Goal: Task Accomplishment & Management: Manage account settings

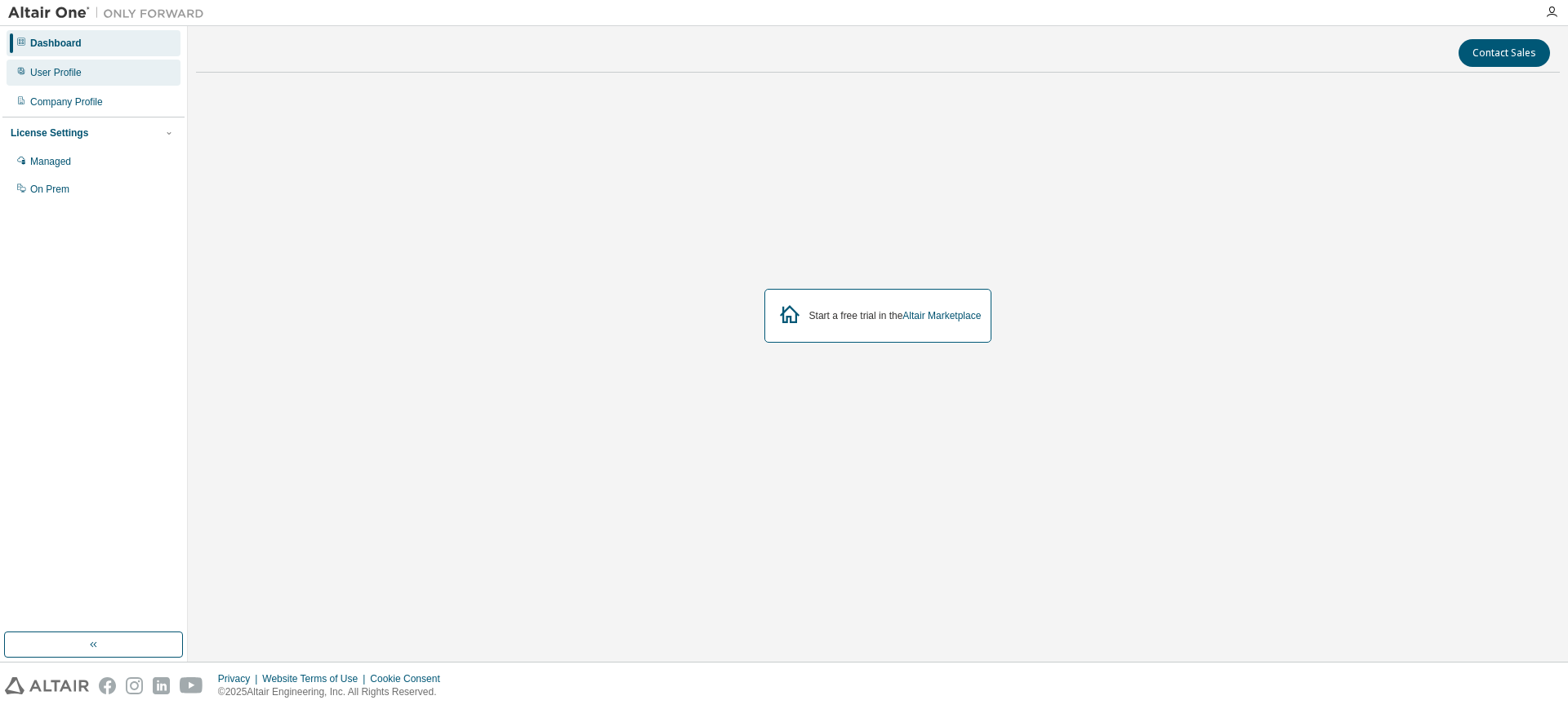
click at [94, 72] on div "User Profile" at bounding box center [94, 72] width 174 height 26
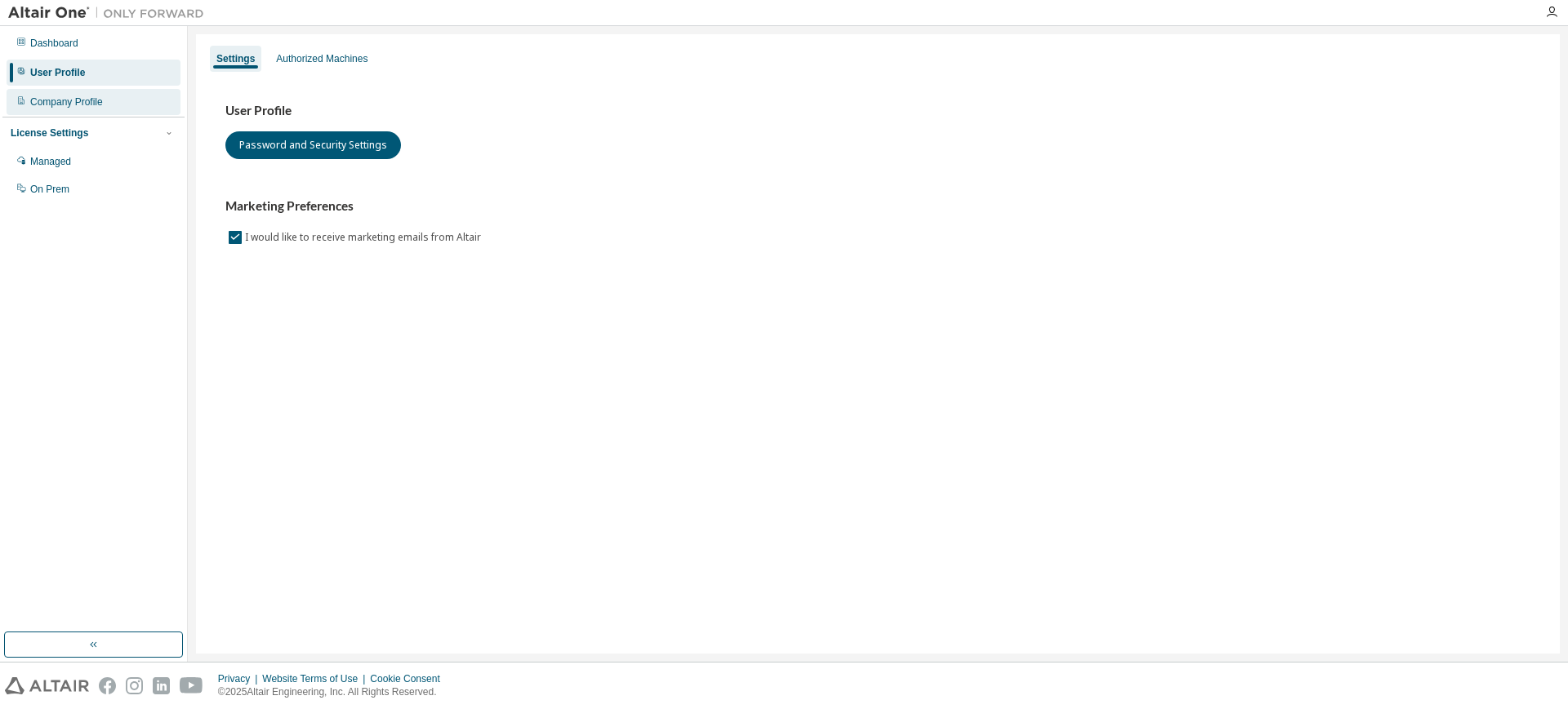
click at [119, 96] on div "Company Profile" at bounding box center [94, 101] width 174 height 26
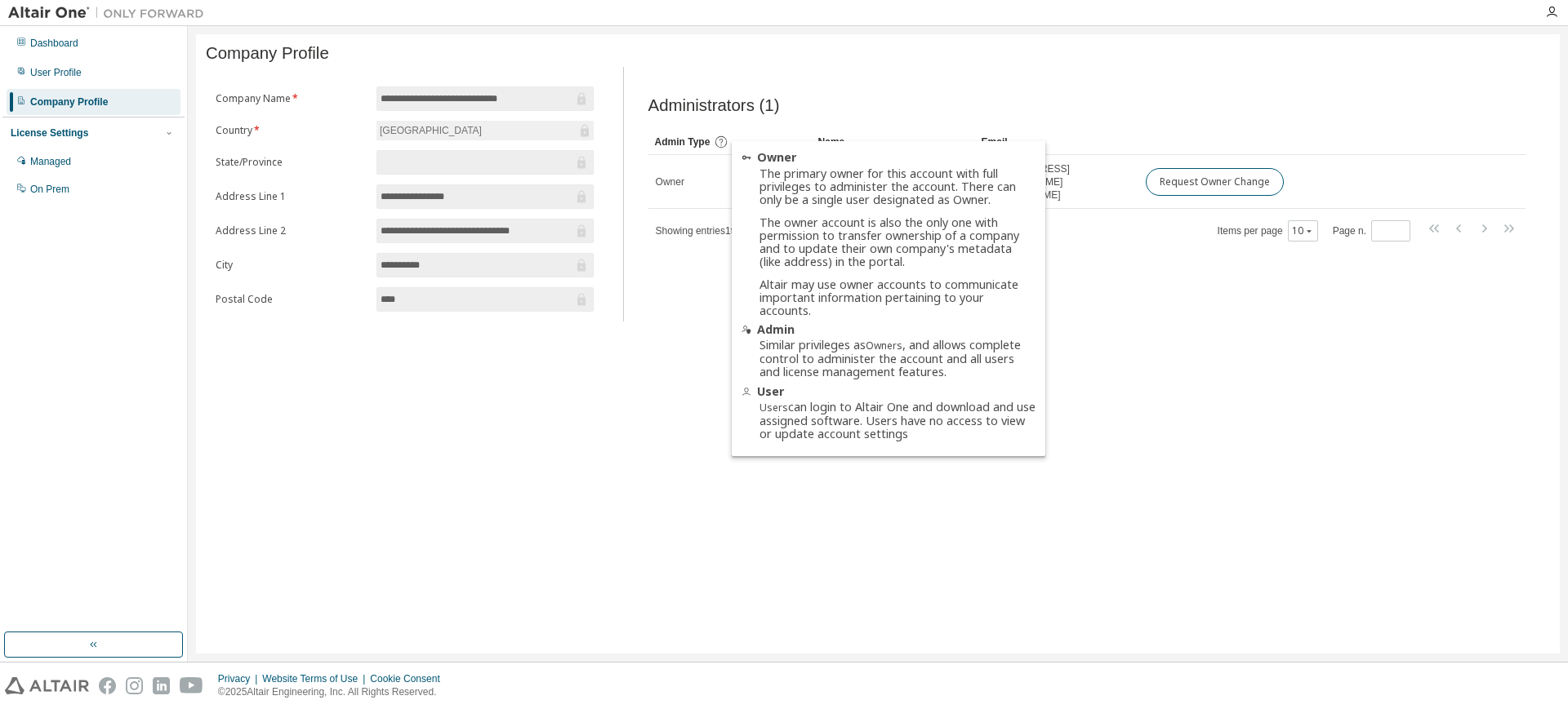
click at [714, 149] on icon at bounding box center [721, 141] width 14 height 14
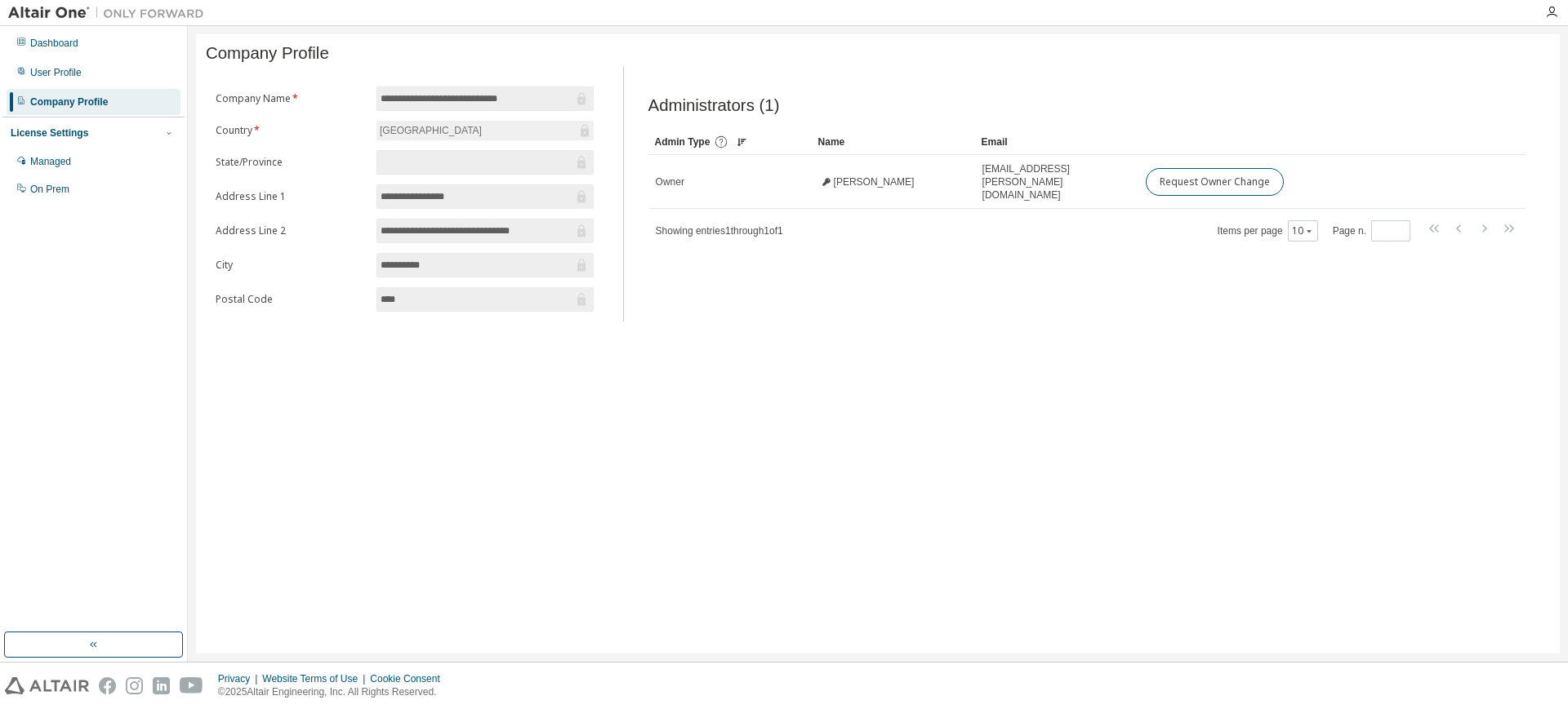
click at [720, 143] on icon at bounding box center [721, 141] width 14 height 14
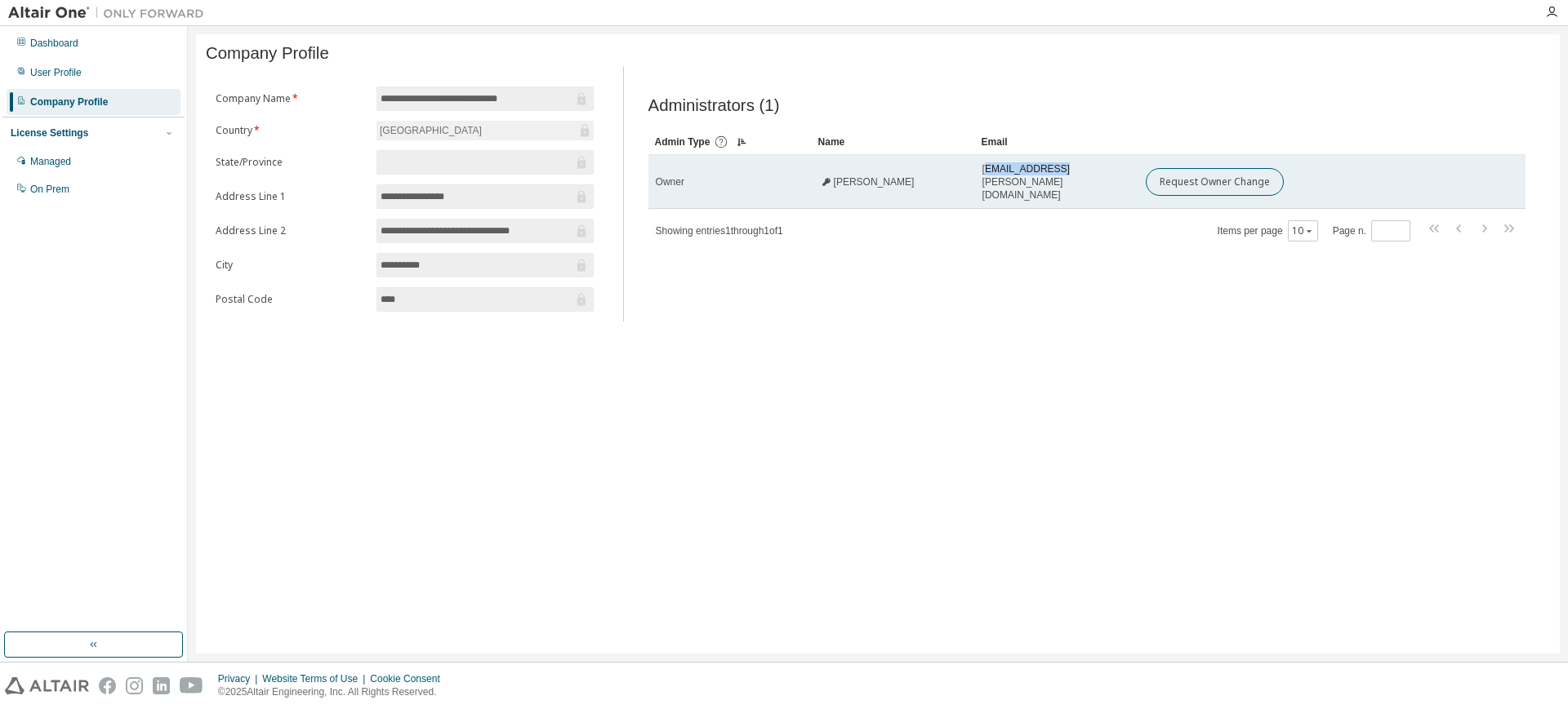
drag, startPoint x: 984, startPoint y: 182, endPoint x: 1056, endPoint y: 182, distance: 72.0
click at [1057, 182] on span "riana.geschke@uct.ac.za" at bounding box center [1057, 182] width 149 height 40
drag, startPoint x: 982, startPoint y: 184, endPoint x: 1076, endPoint y: 186, distance: 94.0
click at [1095, 180] on div "riana.geschke@uct.ac.za" at bounding box center [1057, 182] width 149 height 40
copy span "riana.geschke@uct.ac.za"
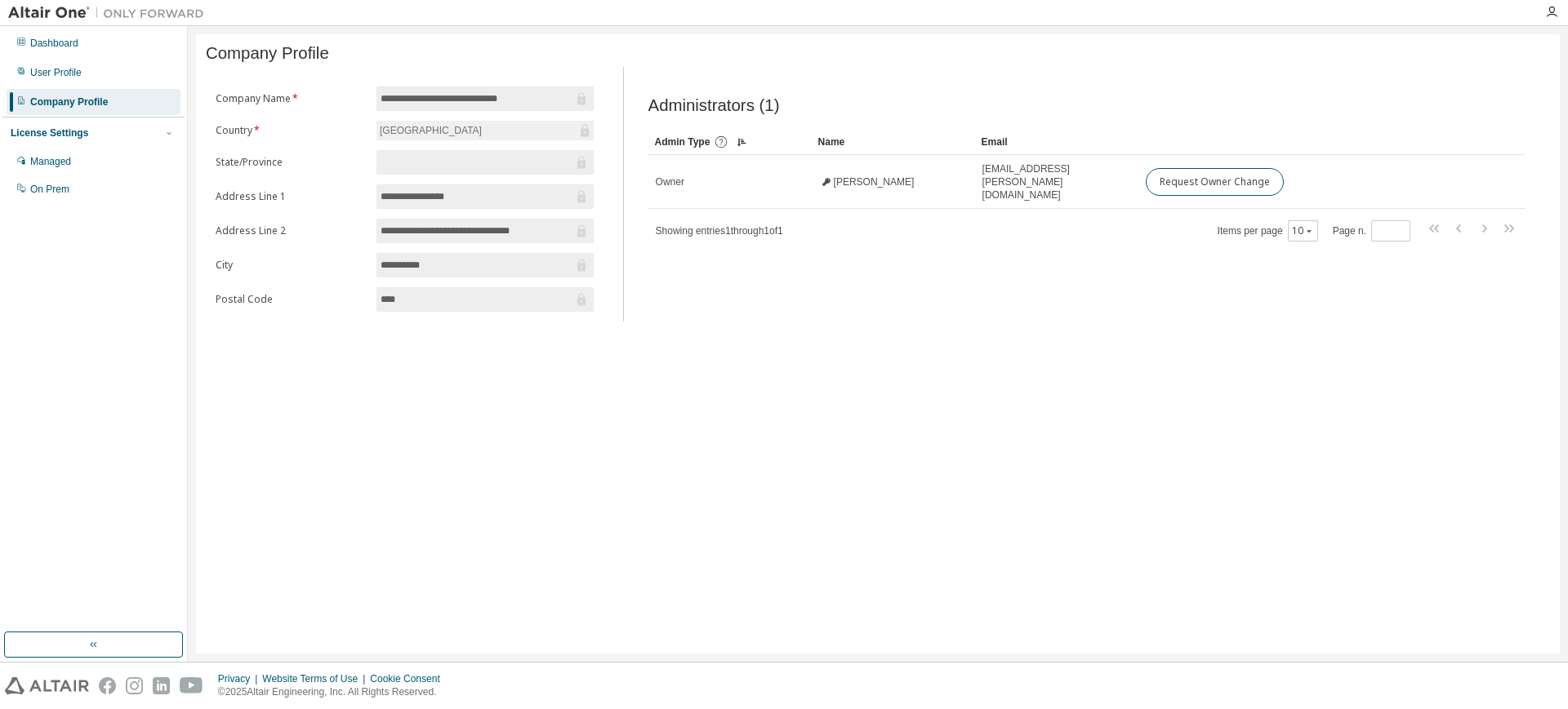
click at [478, 477] on div "**********" at bounding box center [877, 343] width 1363 height 619
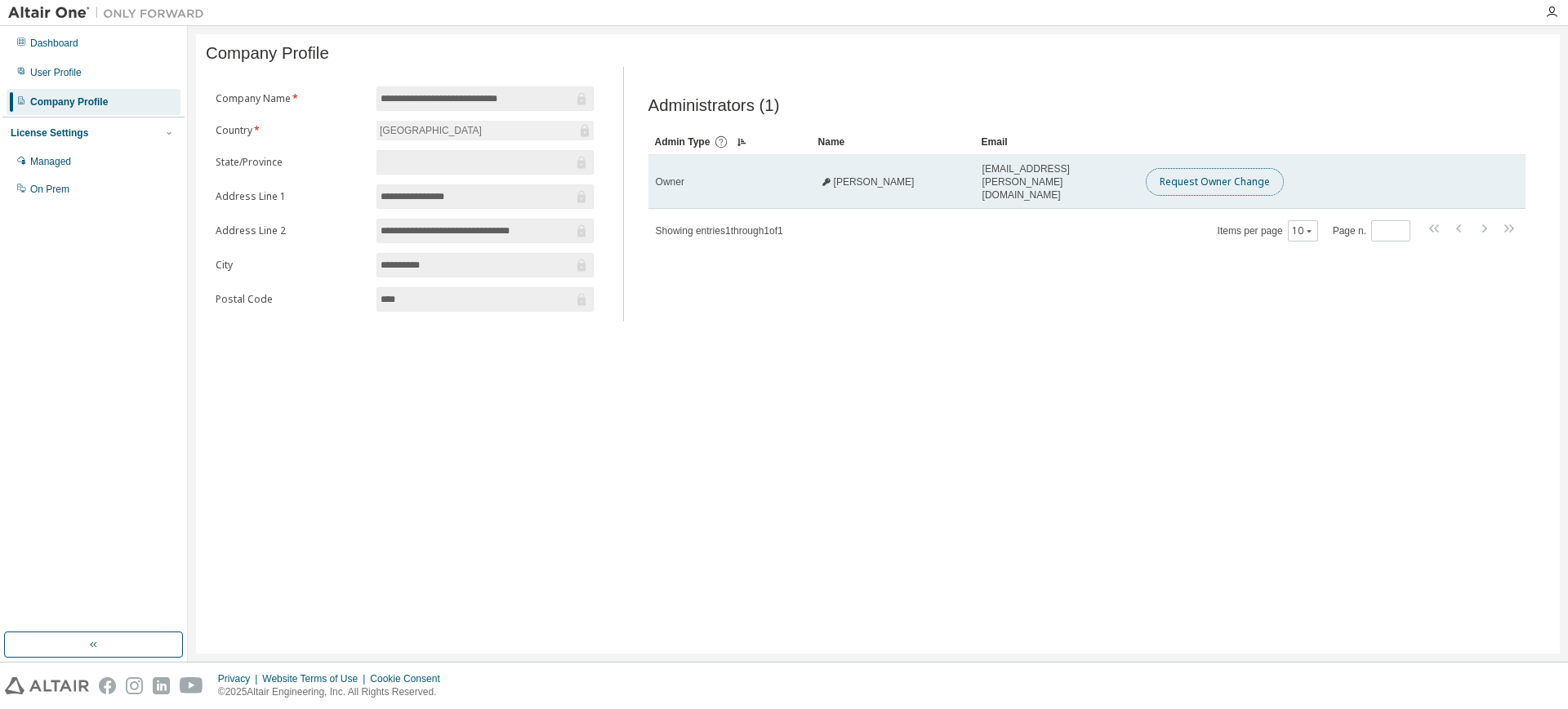
click at [1251, 180] on button "Request Owner Change" at bounding box center [1214, 182] width 138 height 28
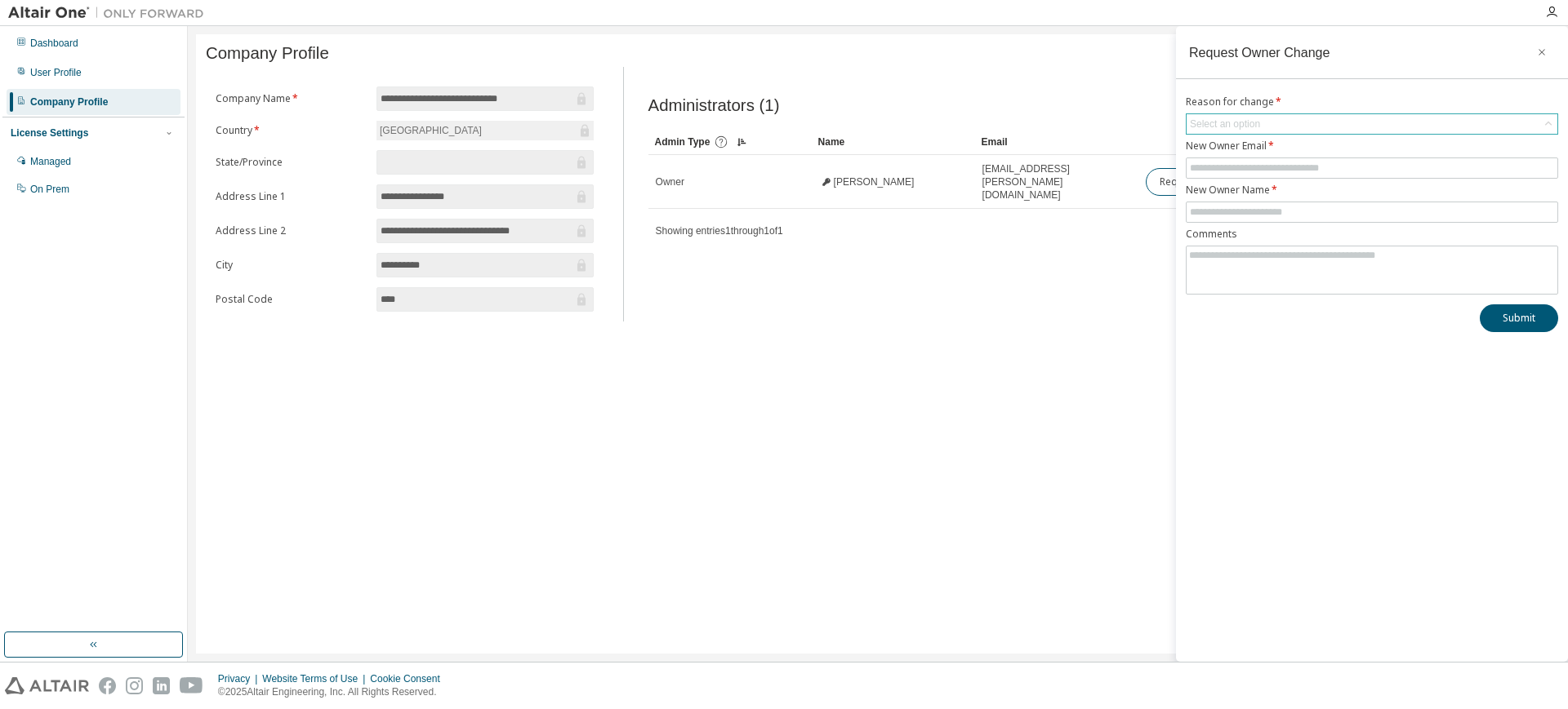
click at [1226, 127] on div "Select an option" at bounding box center [1225, 124] width 75 height 18
click at [1273, 354] on div "Request Owner Change Reason for change * Select an option User has left organis…" at bounding box center [1372, 344] width 392 height 636
click at [1049, 318] on div "Administrators (1) Clear Load Save Save As Field Operator Value Select filter S…" at bounding box center [1087, 199] width 916 height 245
click at [1541, 57] on icon "button" at bounding box center [1542, 52] width 12 height 14
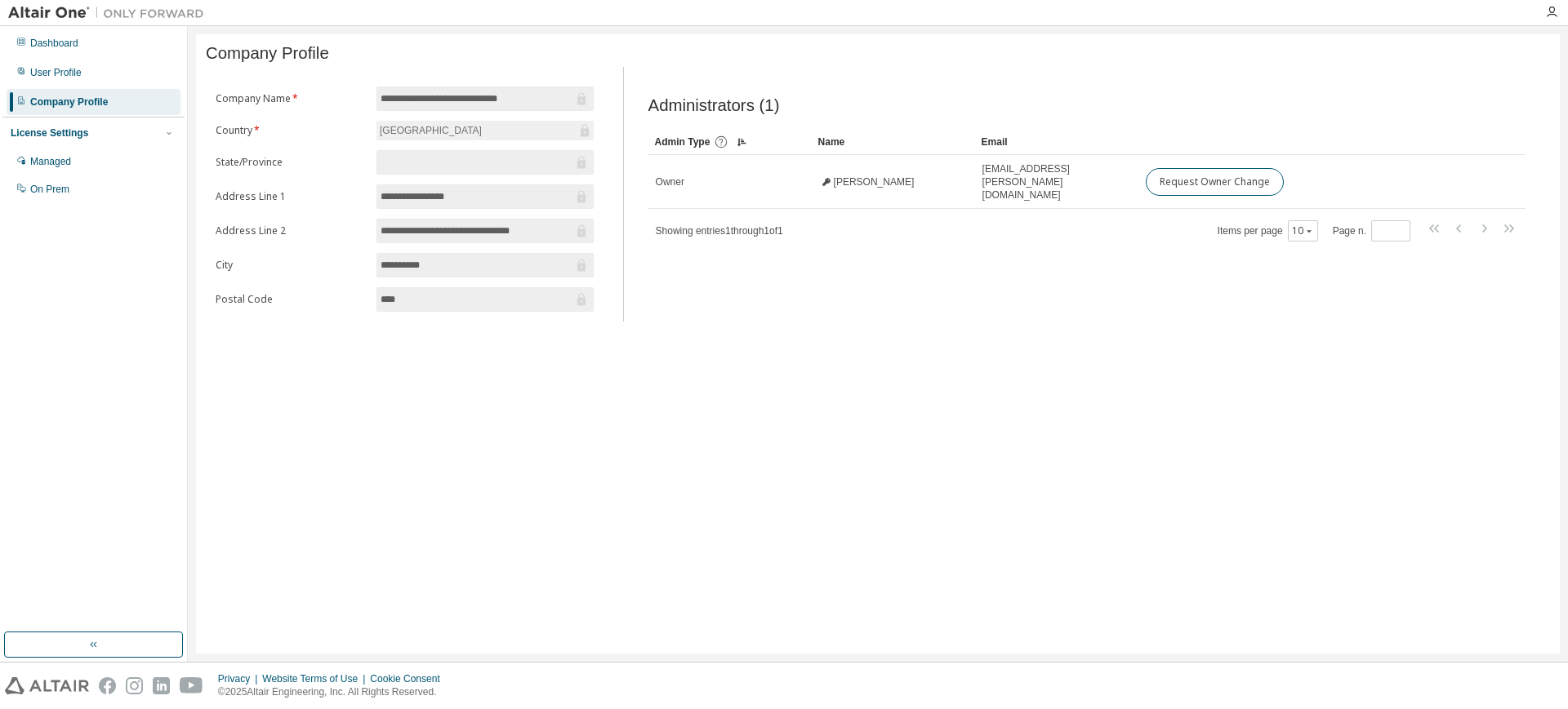
click at [966, 269] on div "Administrators (1) Clear Load Save Save As Field Operator Value Select filter S…" at bounding box center [1087, 199] width 916 height 245
click at [757, 115] on span "Administrators (1)" at bounding box center [714, 105] width 131 height 18
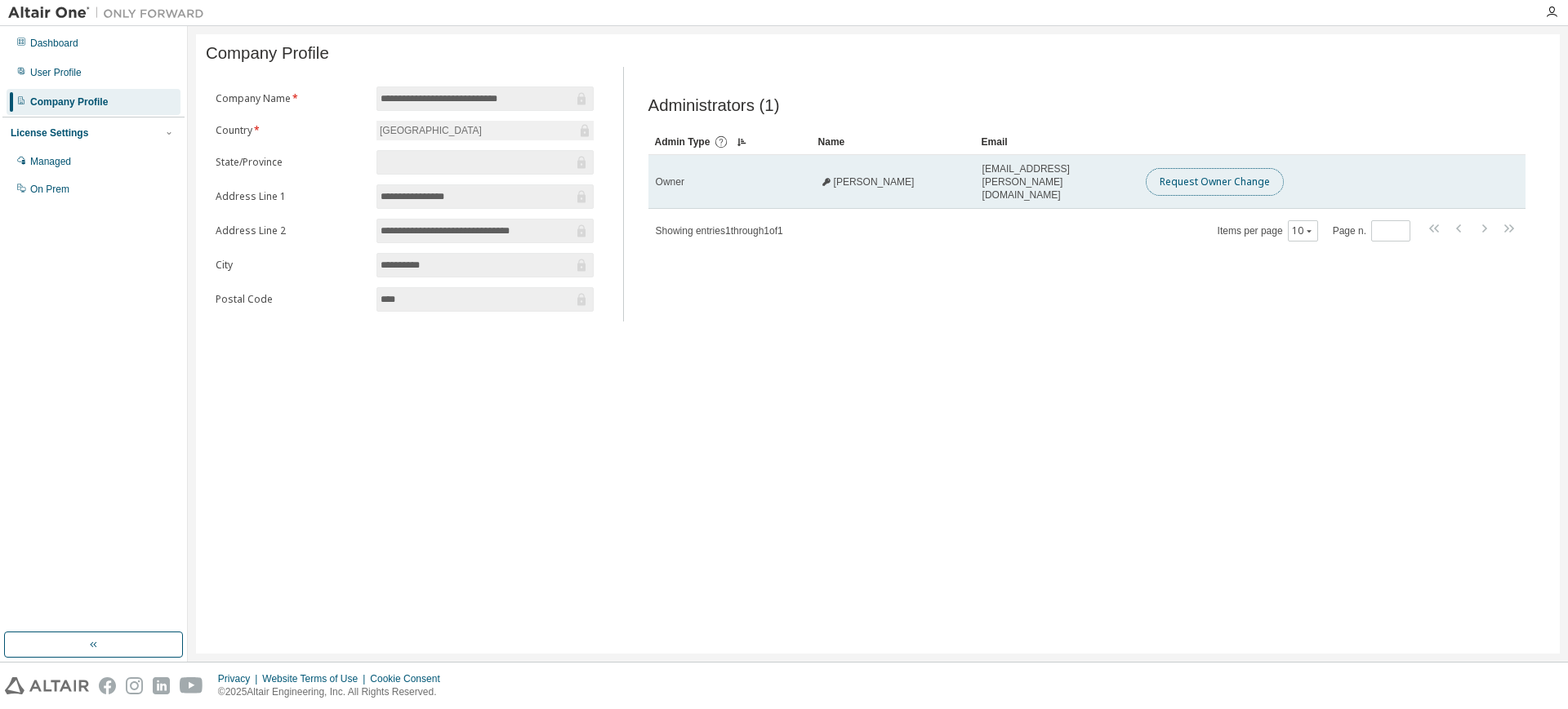
click at [1206, 187] on button "Request Owner Change" at bounding box center [1214, 182] width 138 height 28
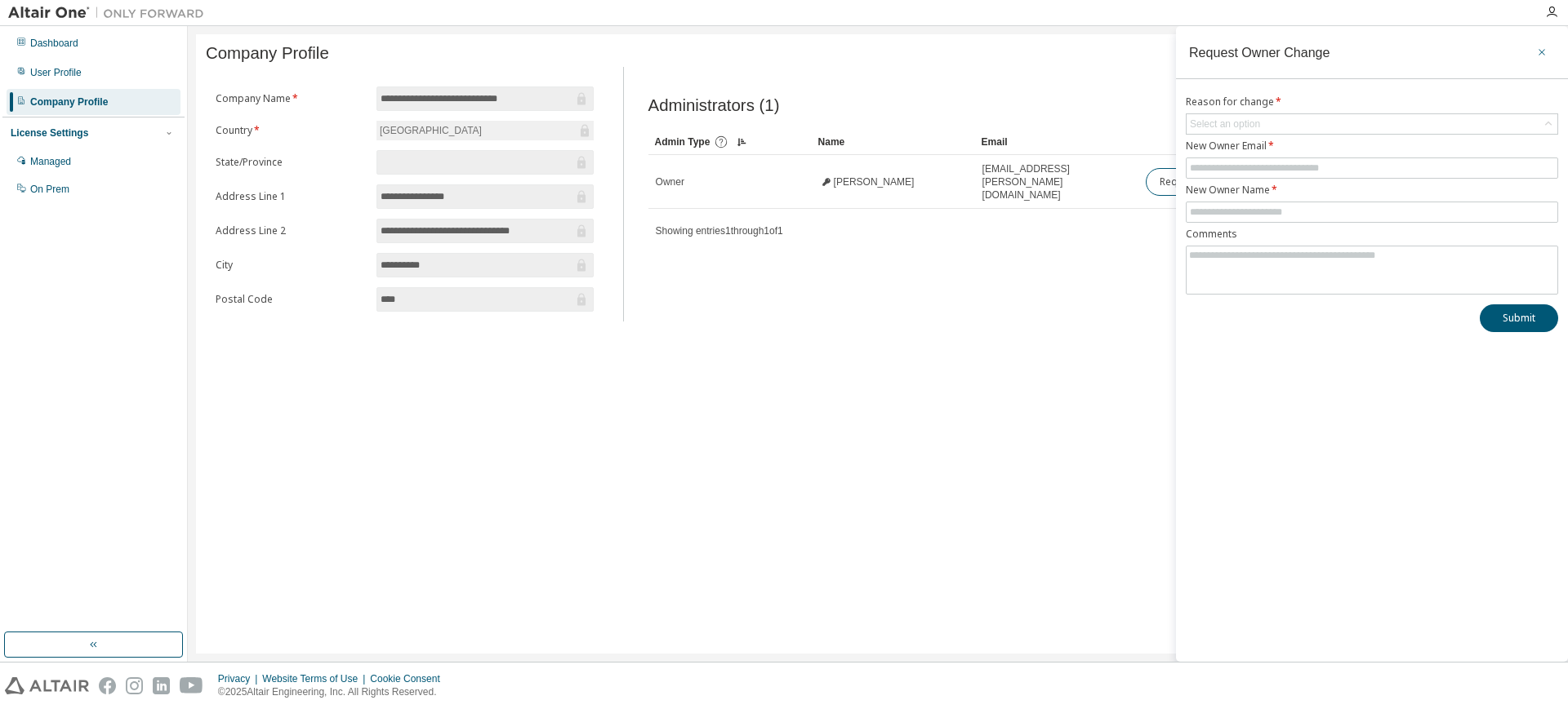
click at [1539, 56] on icon "button" at bounding box center [1542, 52] width 12 height 14
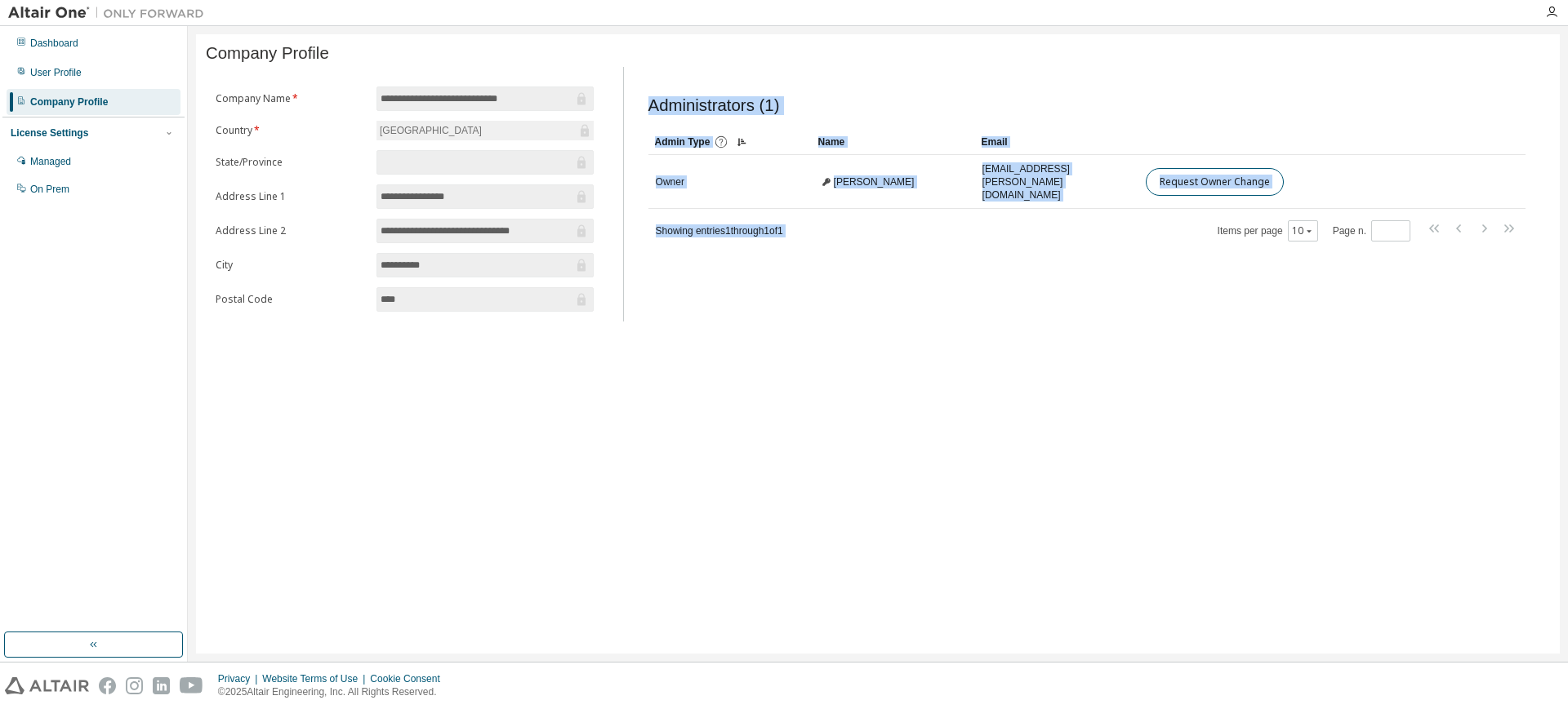
drag, startPoint x: 648, startPoint y: 111, endPoint x: 1036, endPoint y: 211, distance: 400.7
click at [1036, 211] on div "Administrators (1) Clear Load Save Save As Field Operator Value Select filter S…" at bounding box center [1087, 169] width 877 height 146
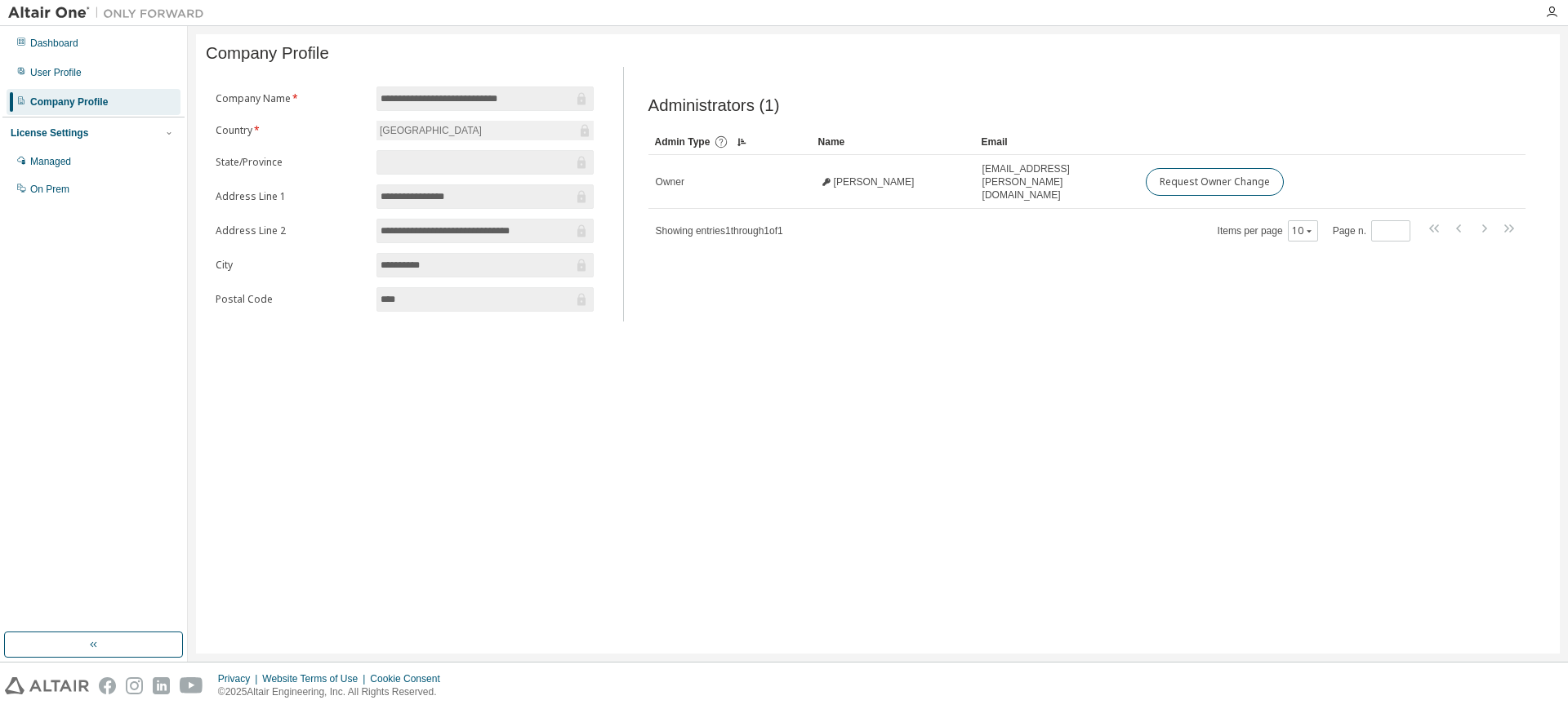
click at [889, 351] on div "**********" at bounding box center [877, 343] width 1363 height 619
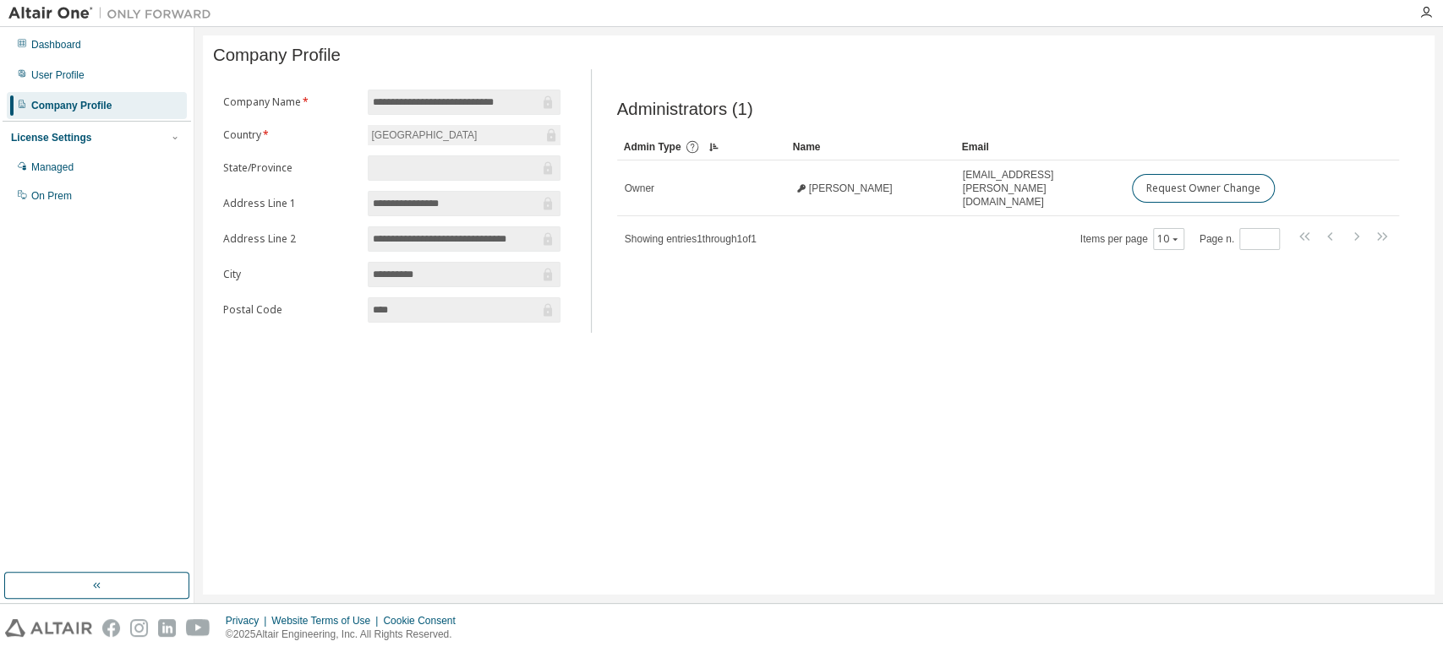
click at [871, 303] on div "Administrators (1) Clear Load Save Save As Field Operator Value Select filter S…" at bounding box center [1008, 206] width 822 height 254
drag, startPoint x: 216, startPoint y: 55, endPoint x: 365, endPoint y: 52, distance: 148.8
click at [365, 52] on div "Company Profile" at bounding box center [818, 55] width 1211 height 19
click at [739, 292] on div "Administrators (1) Clear Load Save Save As Field Operator Value Select filter S…" at bounding box center [1008, 206] width 822 height 254
click at [668, 426] on div "**********" at bounding box center [818, 314] width 1231 height 559
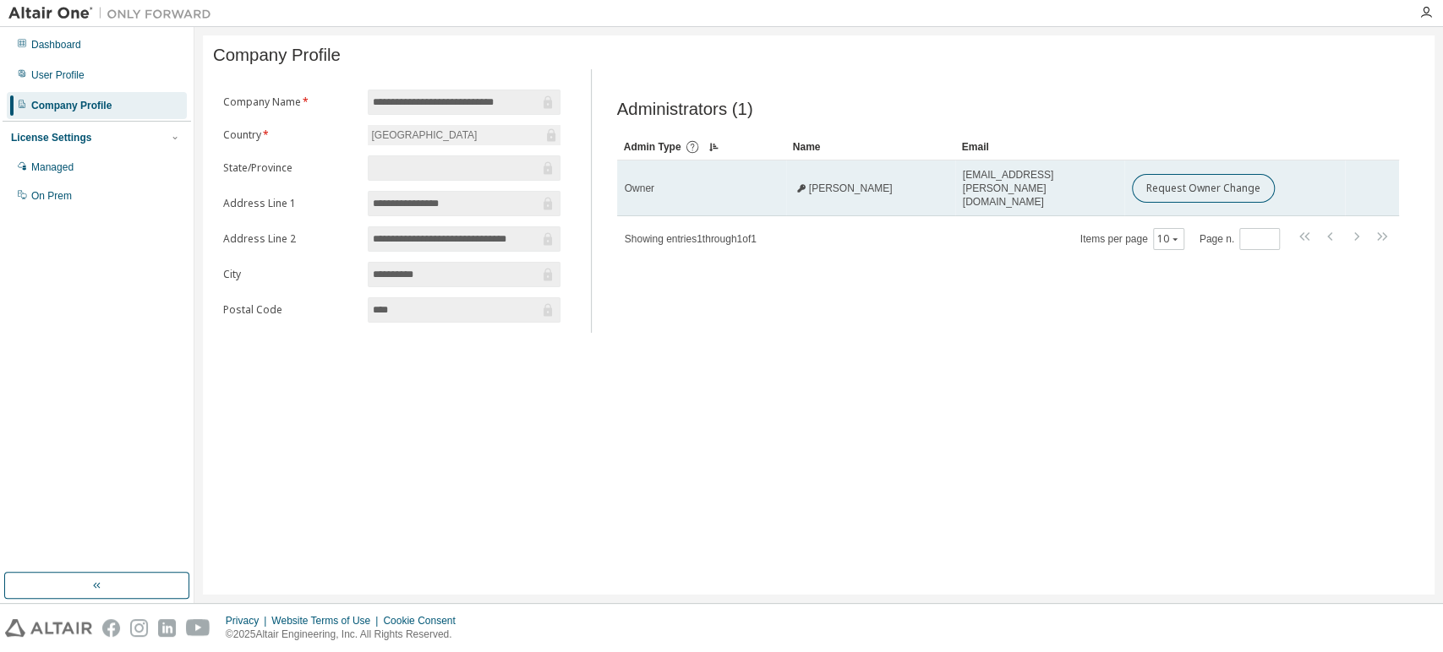
click at [815, 188] on span "Riana Geschke" at bounding box center [851, 189] width 84 height 14
click at [799, 191] on icon at bounding box center [801, 188] width 8 height 8
click at [799, 189] on icon at bounding box center [801, 188] width 8 height 8
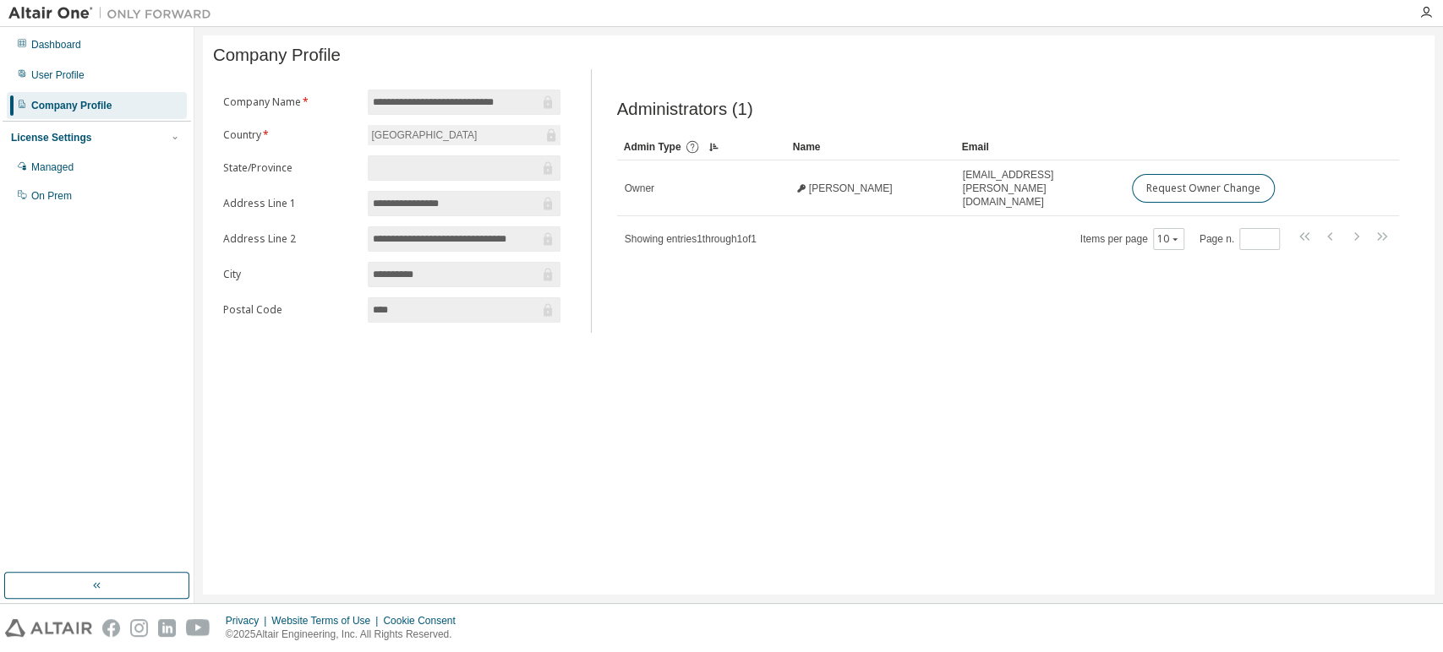
click at [799, 290] on div "Administrators (1) Clear Load Save Save As Field Operator Value Select filter S…" at bounding box center [1008, 206] width 822 height 254
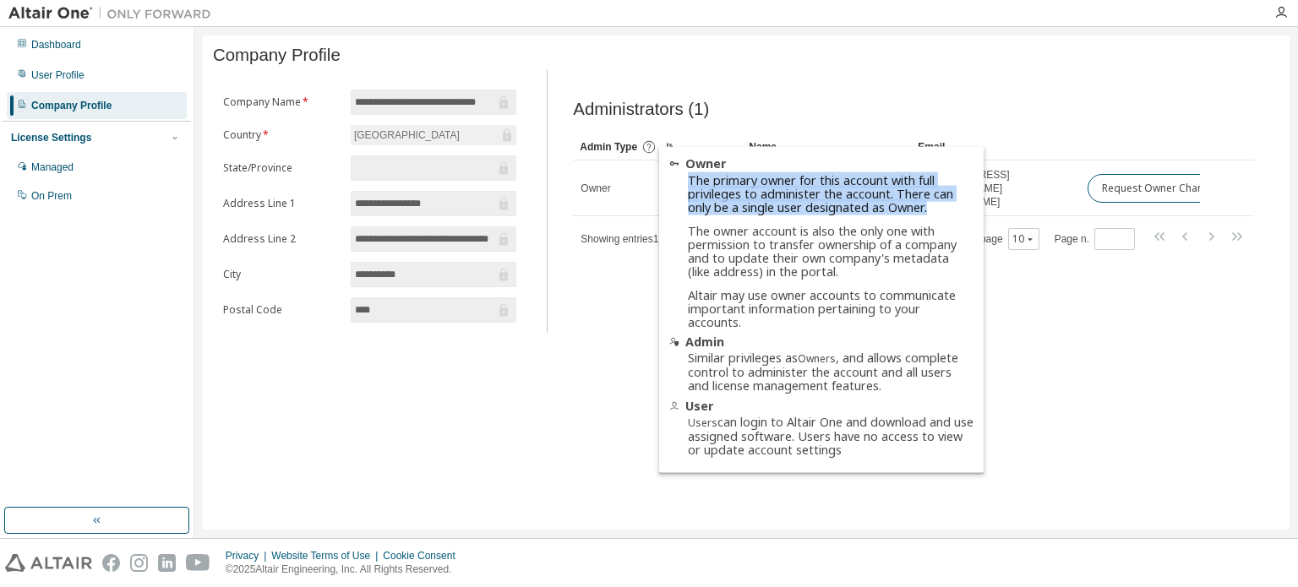
drag, startPoint x: 690, startPoint y: 181, endPoint x: 936, endPoint y: 211, distance: 247.8
click at [936, 211] on div "The primary owner for this account with full privileges to administer the accou…" at bounding box center [831, 251] width 286 height 156
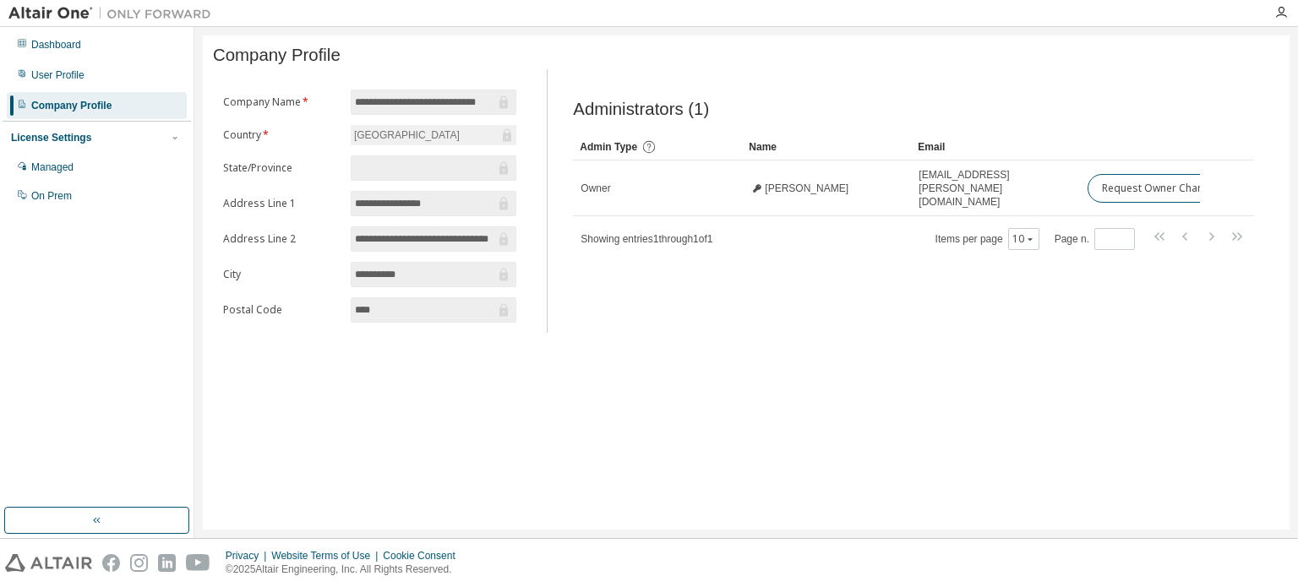
click at [646, 152] on icon at bounding box center [648, 146] width 15 height 15
click at [651, 153] on icon at bounding box center [648, 146] width 15 height 15
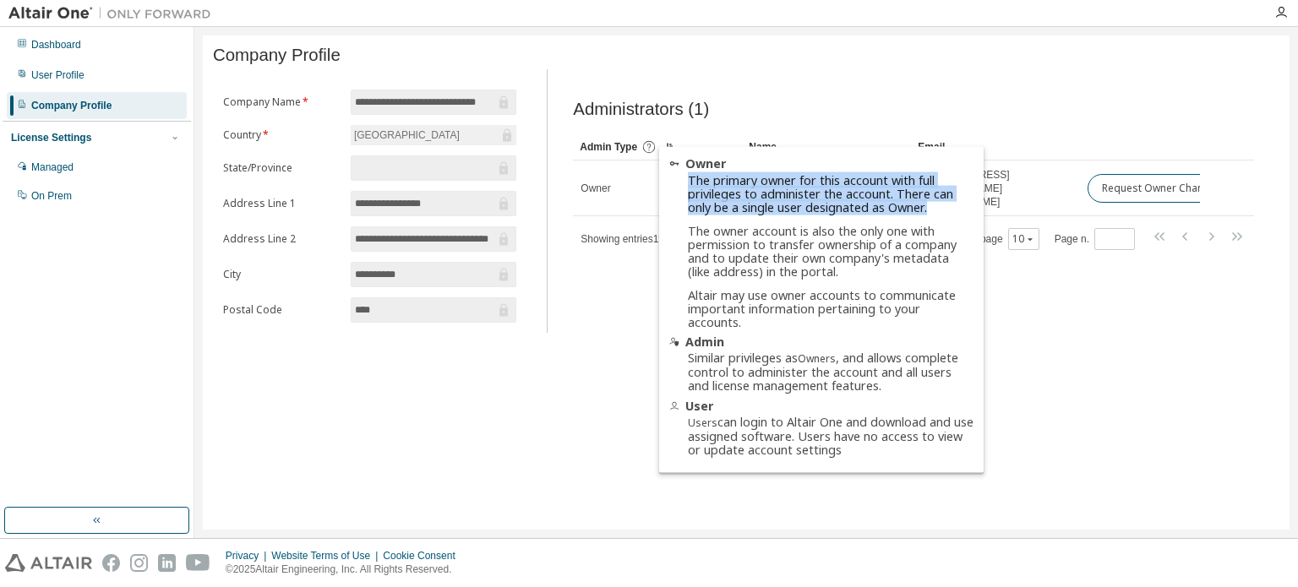
drag, startPoint x: 687, startPoint y: 177, endPoint x: 936, endPoint y: 210, distance: 251.6
click at [936, 210] on li "Owner The primary owner for this account with full privileges to administer the…" at bounding box center [821, 243] width 304 height 172
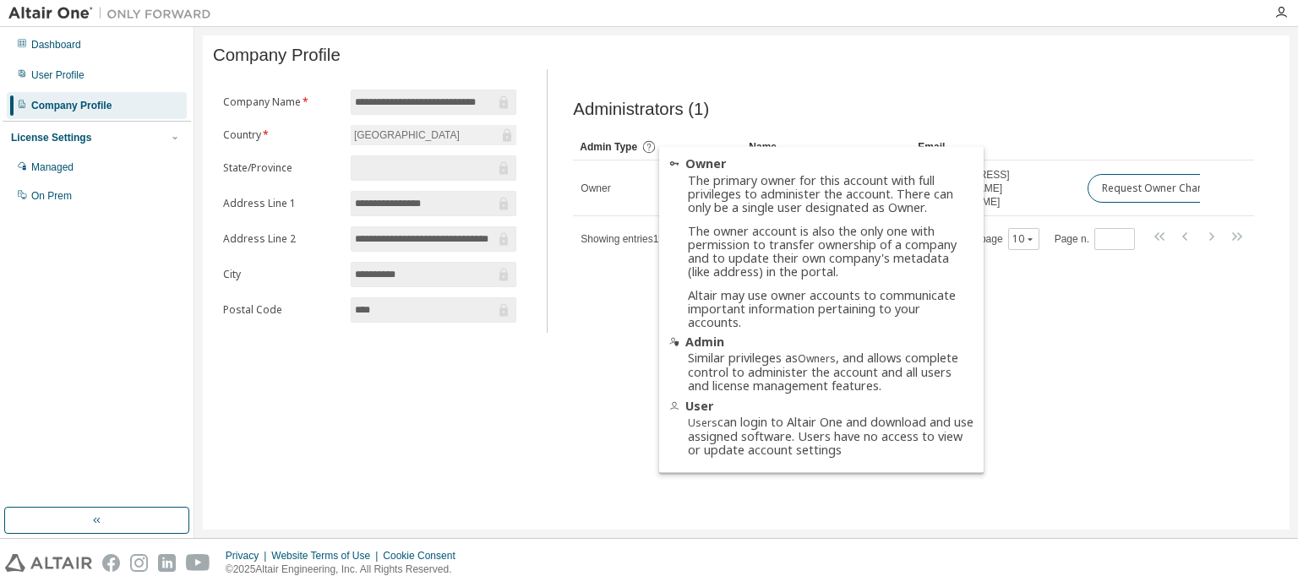
click at [649, 153] on icon at bounding box center [648, 147] width 12 height 12
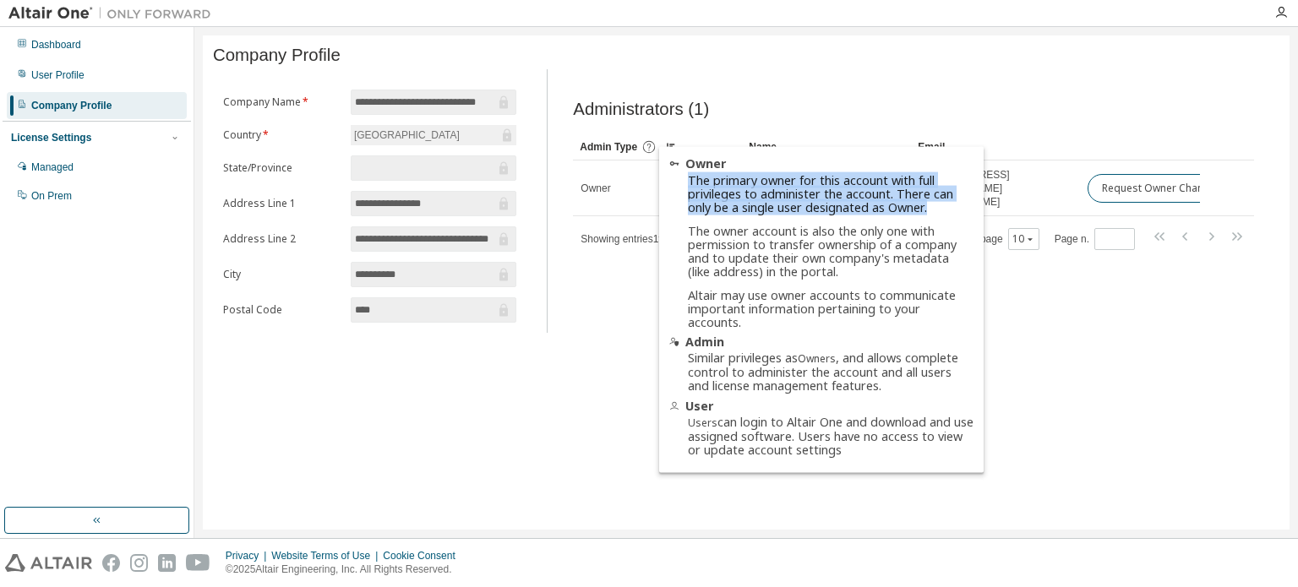
copy div "The primary owner for this account with full privileges to administer the accou…"
drag, startPoint x: 685, startPoint y: 175, endPoint x: 937, endPoint y: 203, distance: 253.4
click at [937, 203] on li "Owner The primary owner for this account with full privileges to administer the…" at bounding box center [821, 243] width 304 height 172
copy div "The primary owner for this account with full privileges to administer the accou…"
drag, startPoint x: 685, startPoint y: 176, endPoint x: 898, endPoint y: 197, distance: 214.0
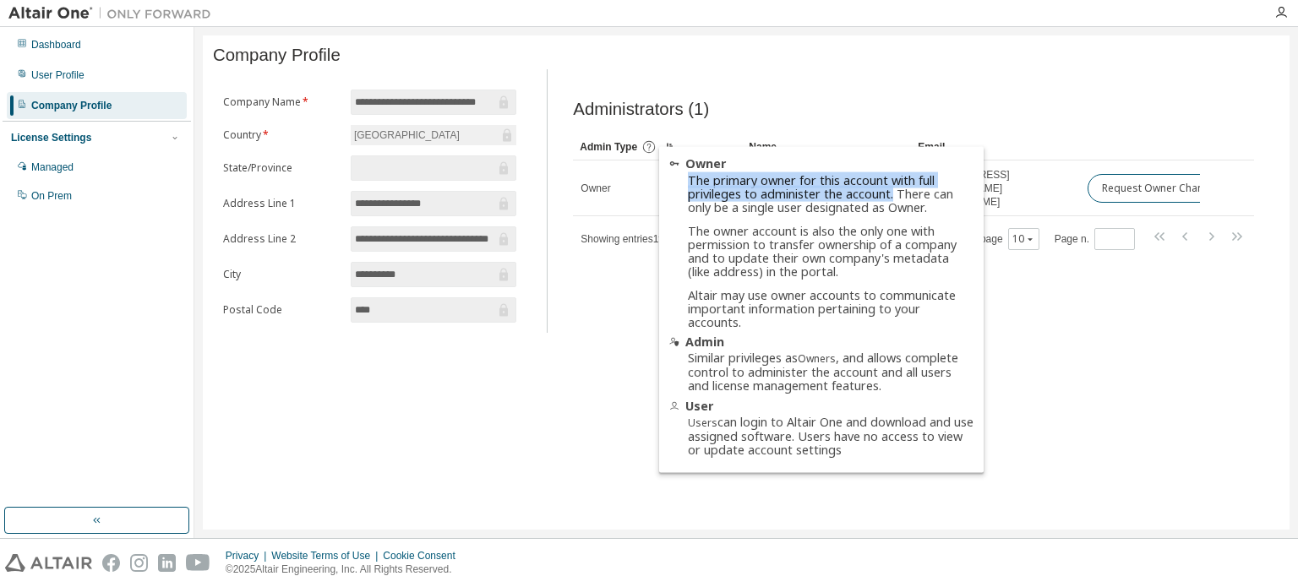
click at [898, 197] on li "Owner The primary owner for this account with full privileges to administer the…" at bounding box center [821, 243] width 304 height 172
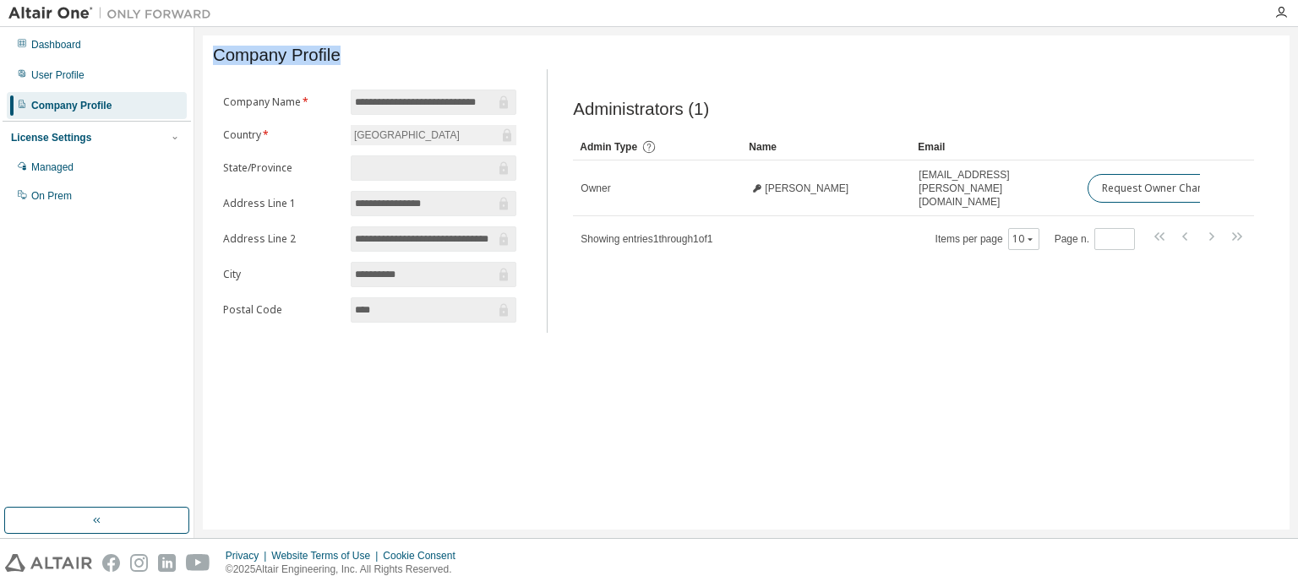
drag, startPoint x: 208, startPoint y: 60, endPoint x: 345, endPoint y: 62, distance: 136.9
click at [379, 63] on div "**********" at bounding box center [746, 282] width 1087 height 494
copy span "Company Profile"
click at [80, 162] on div "Managed" at bounding box center [97, 167] width 180 height 27
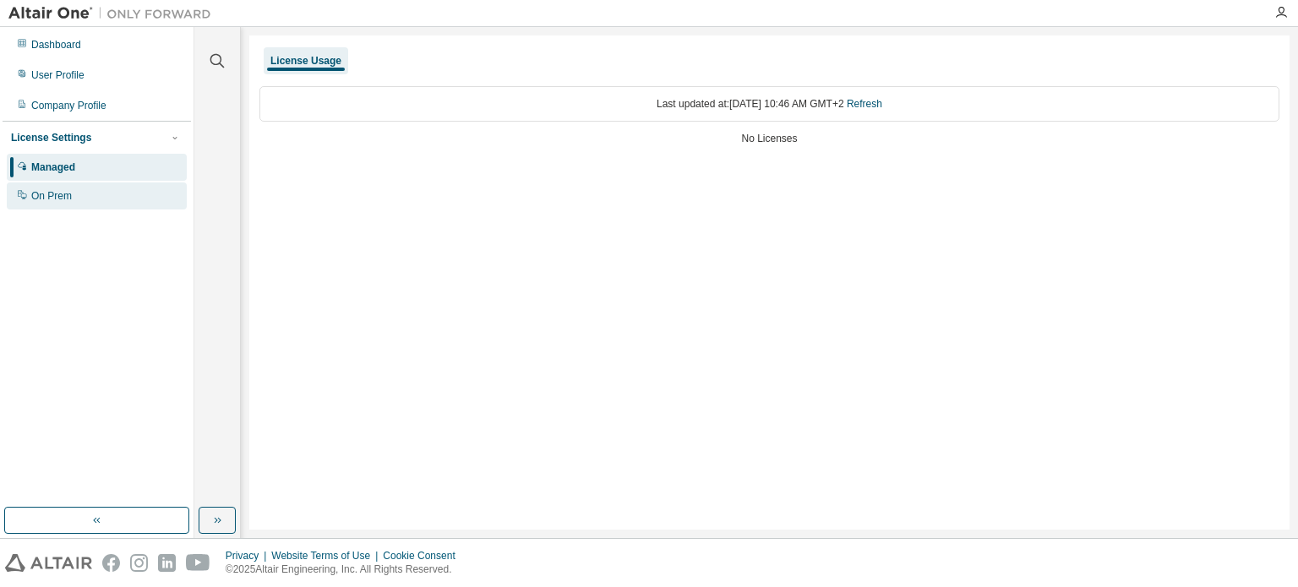
drag, startPoint x: 108, startPoint y: 188, endPoint x: 102, endPoint y: 199, distance: 12.5
click at [106, 188] on div "On Prem" at bounding box center [97, 196] width 180 height 27
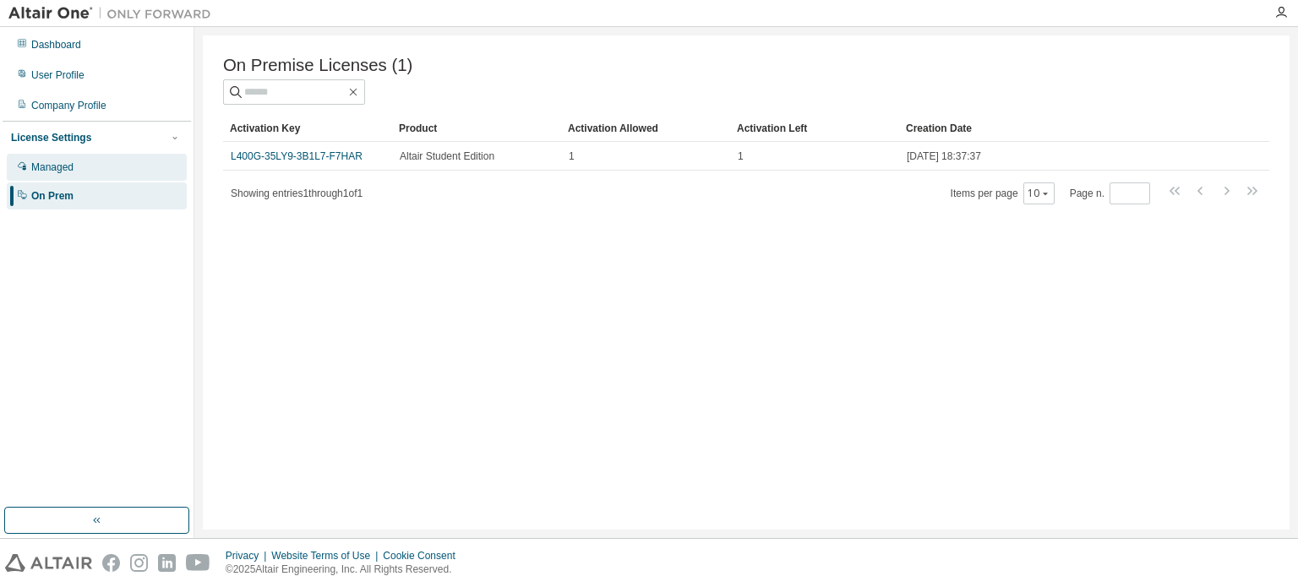
click at [113, 179] on div "Managed" at bounding box center [97, 167] width 180 height 27
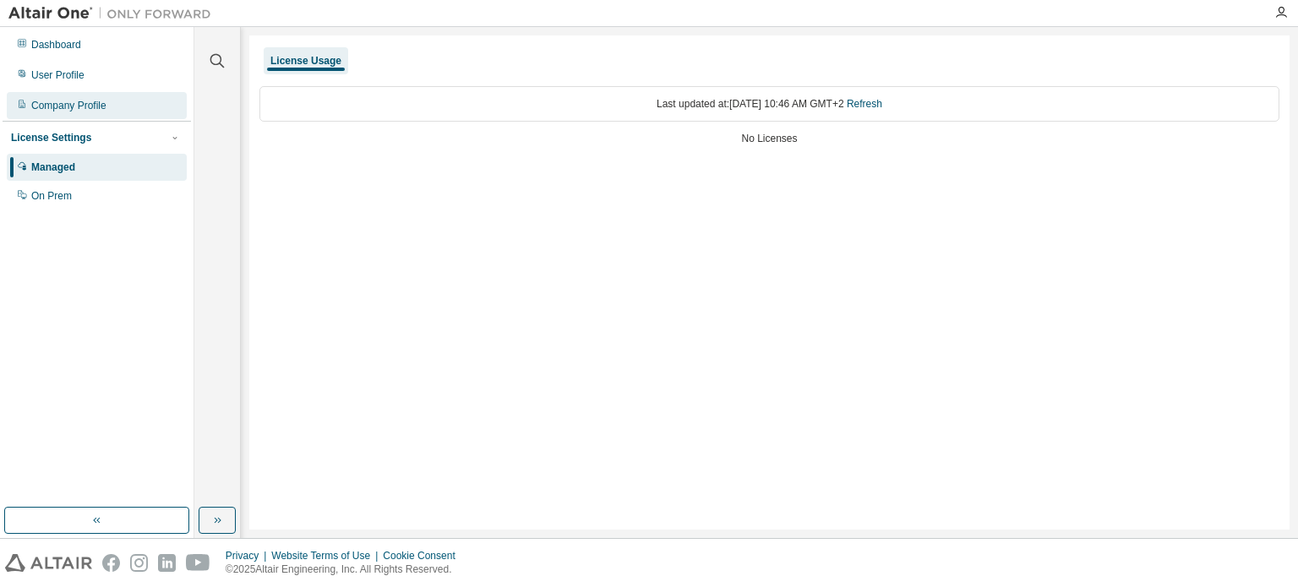
click at [126, 101] on div "Company Profile" at bounding box center [97, 105] width 180 height 27
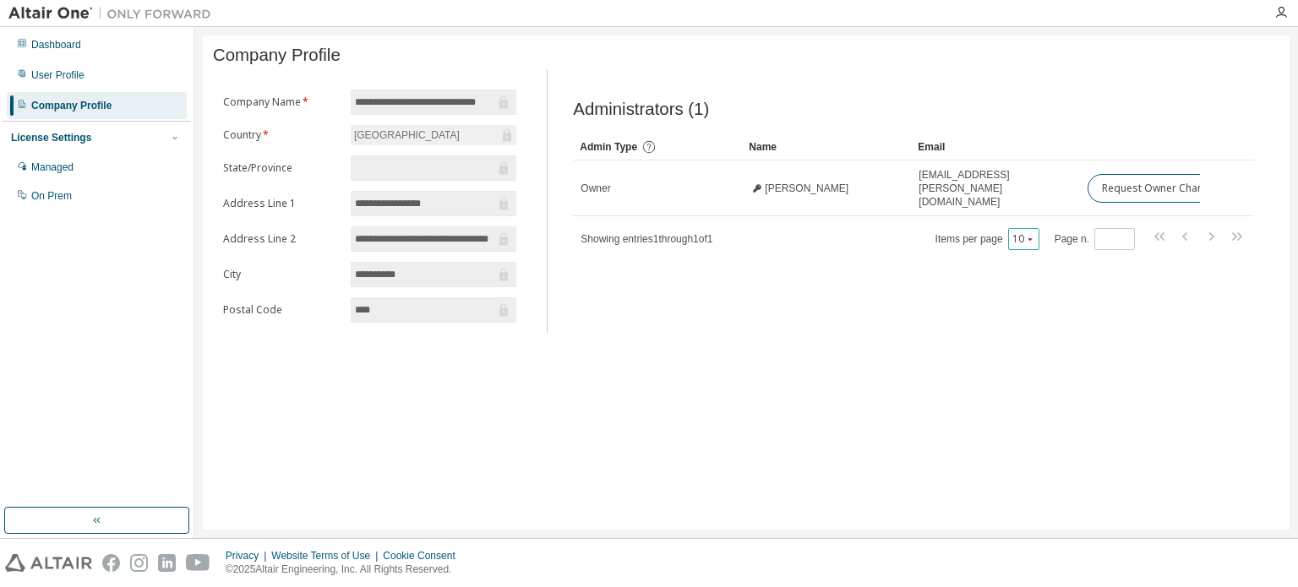
click at [1031, 234] on icon "button" at bounding box center [1030, 239] width 10 height 10
click at [1030, 341] on div "100" at bounding box center [1078, 337] width 135 height 20
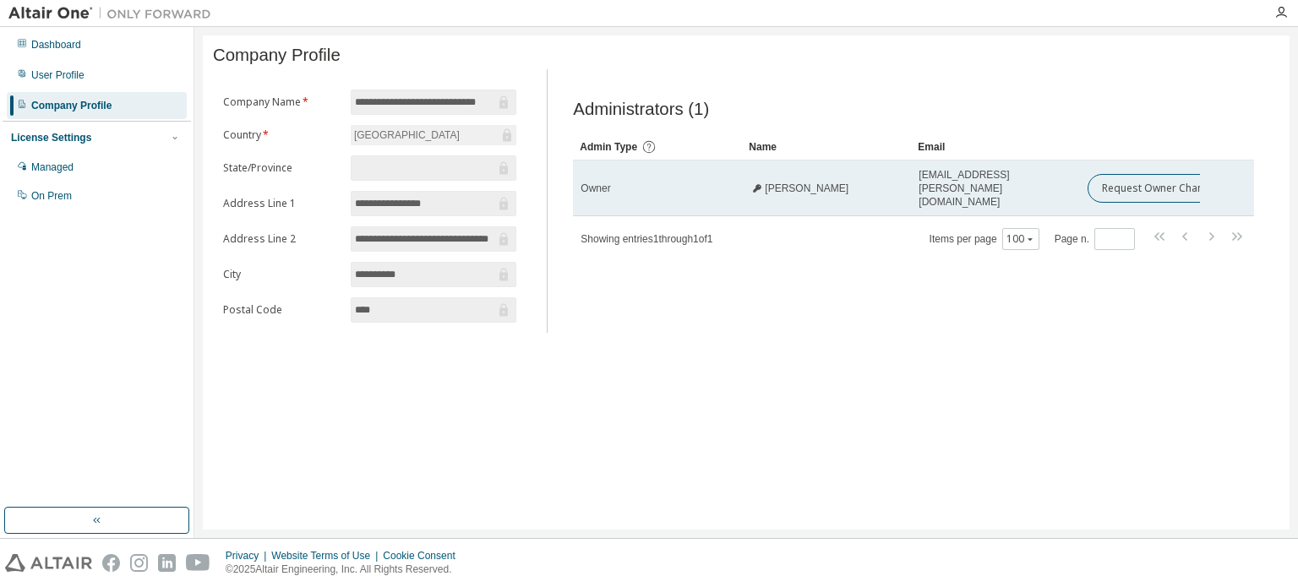
click at [892, 189] on div "Riana Geschke" at bounding box center [827, 189] width 154 height 14
click at [1127, 192] on button "Request Owner Change" at bounding box center [1159, 188] width 143 height 29
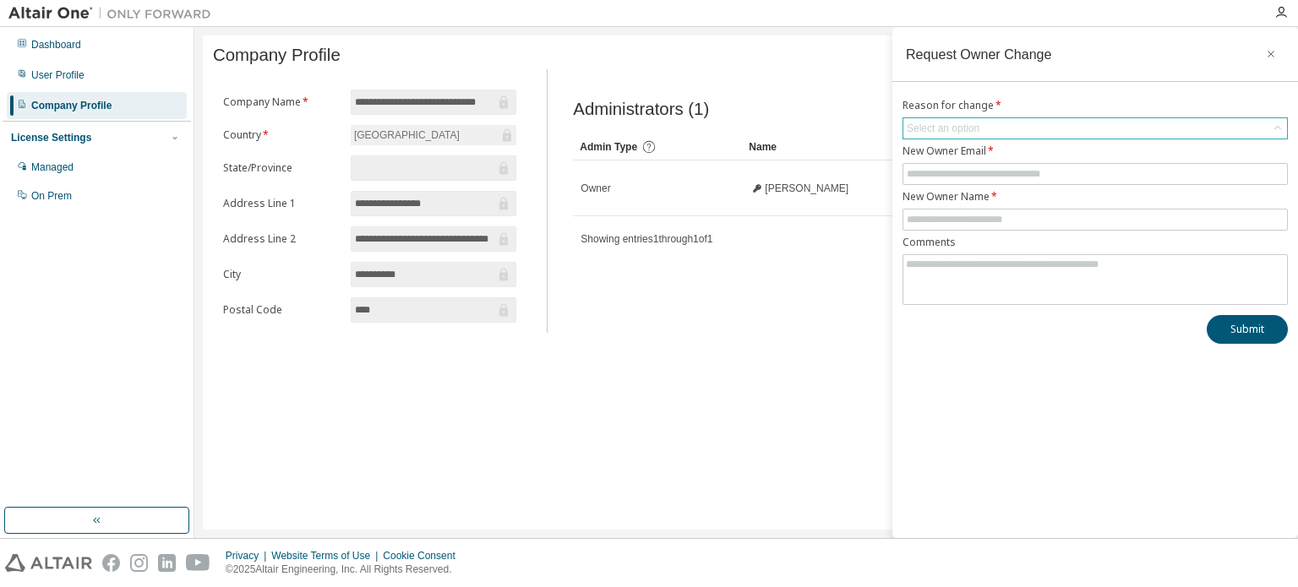
click at [1012, 128] on div "Select an option" at bounding box center [1095, 128] width 384 height 20
click at [1269, 55] on icon "button" at bounding box center [1271, 54] width 12 height 14
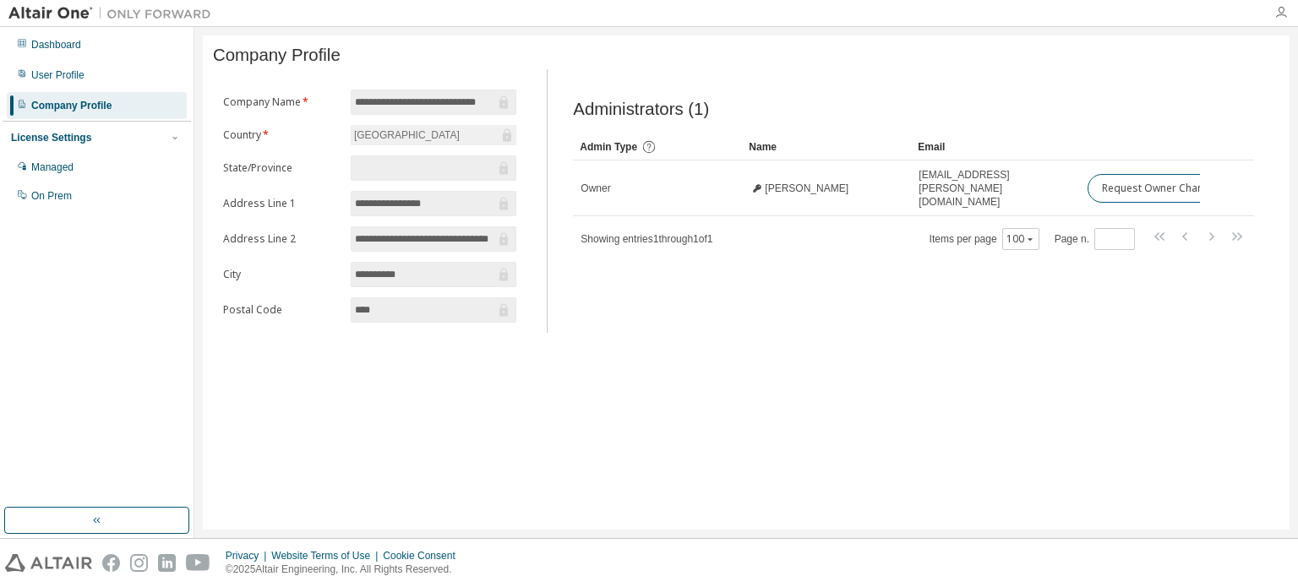
click at [1285, 16] on icon "button" at bounding box center [1281, 13] width 14 height 14
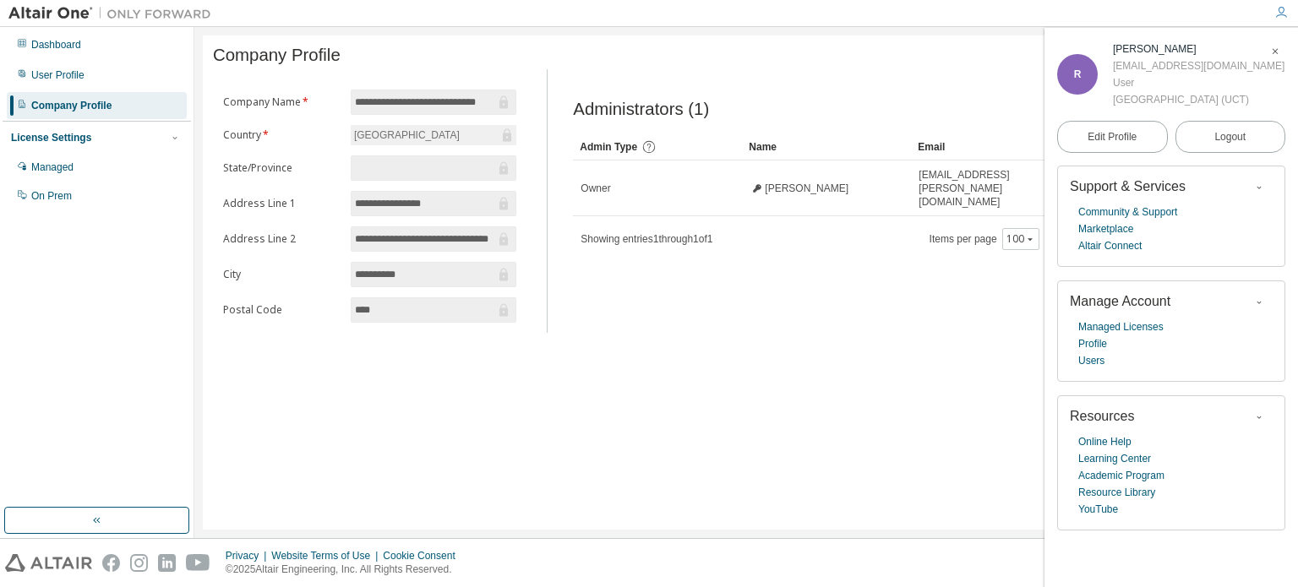
click at [1279, 57] on icon "button" at bounding box center [1275, 51] width 10 height 10
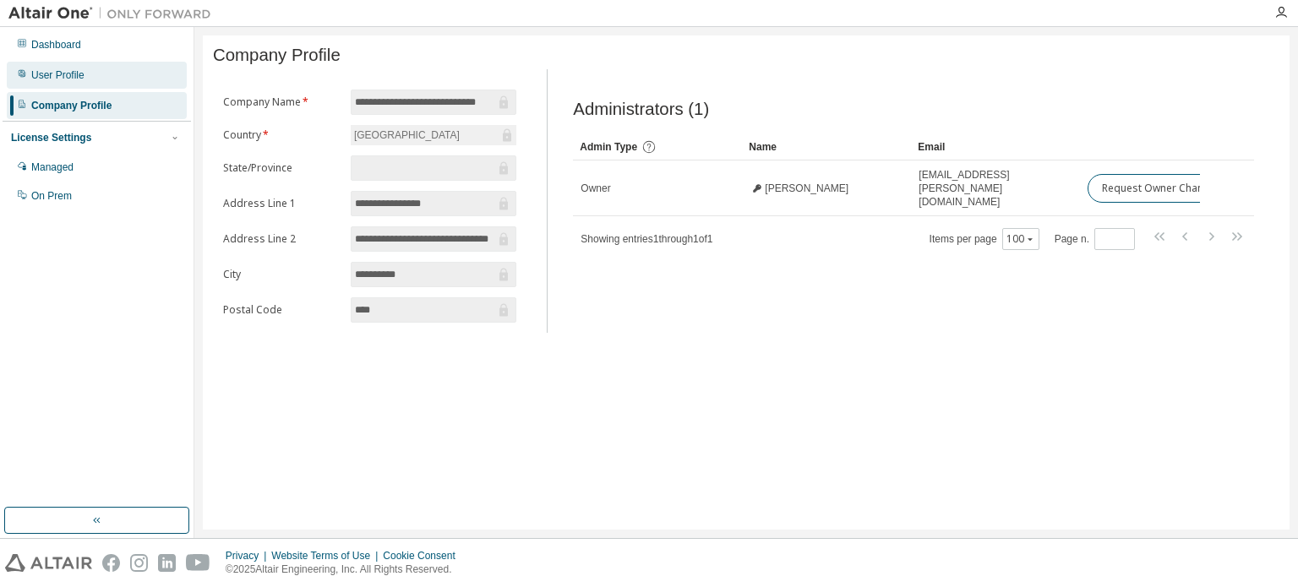
click at [107, 64] on div "User Profile" at bounding box center [97, 75] width 180 height 27
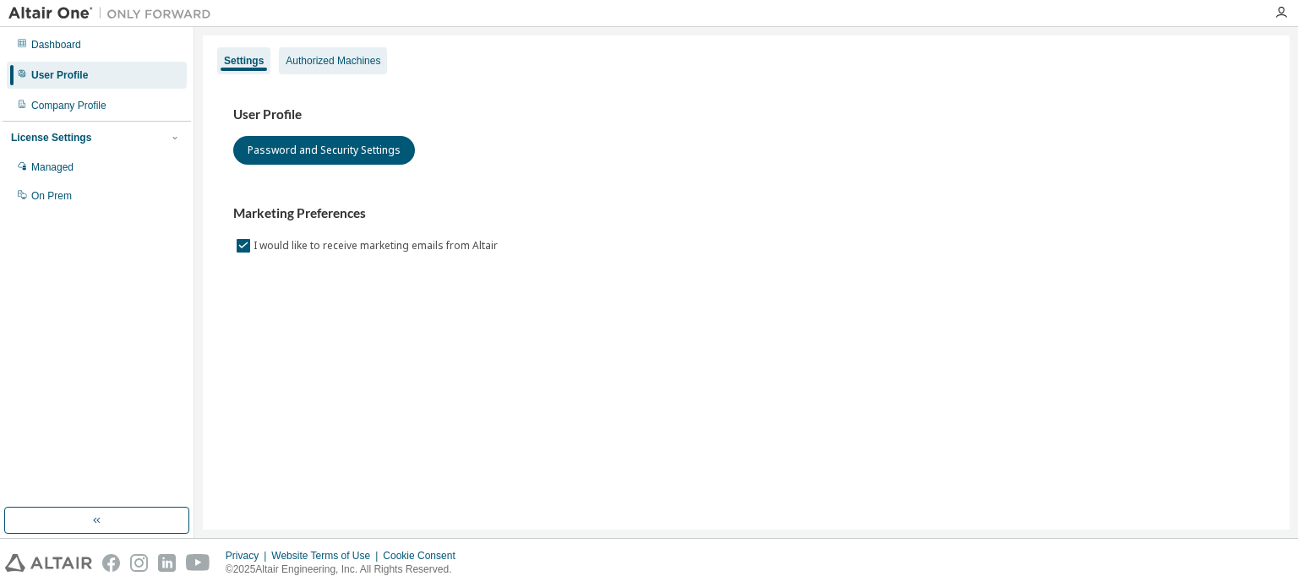
click at [362, 57] on div "Authorized Machines" at bounding box center [333, 61] width 95 height 14
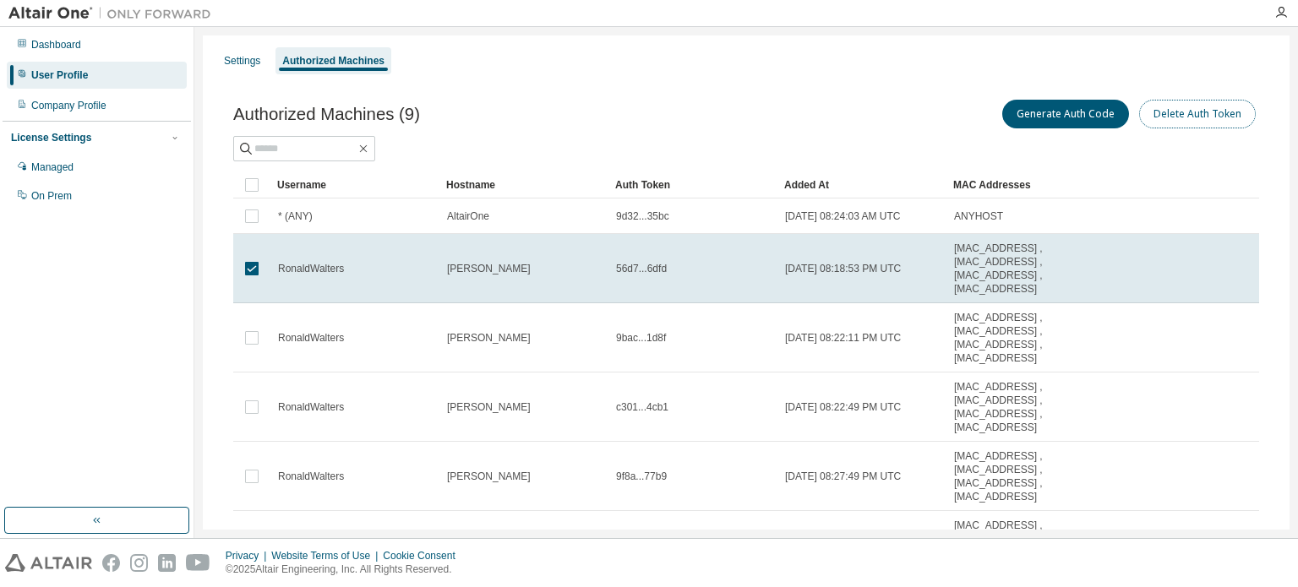
click at [1188, 120] on button "Delete Auth Token" at bounding box center [1197, 114] width 117 height 29
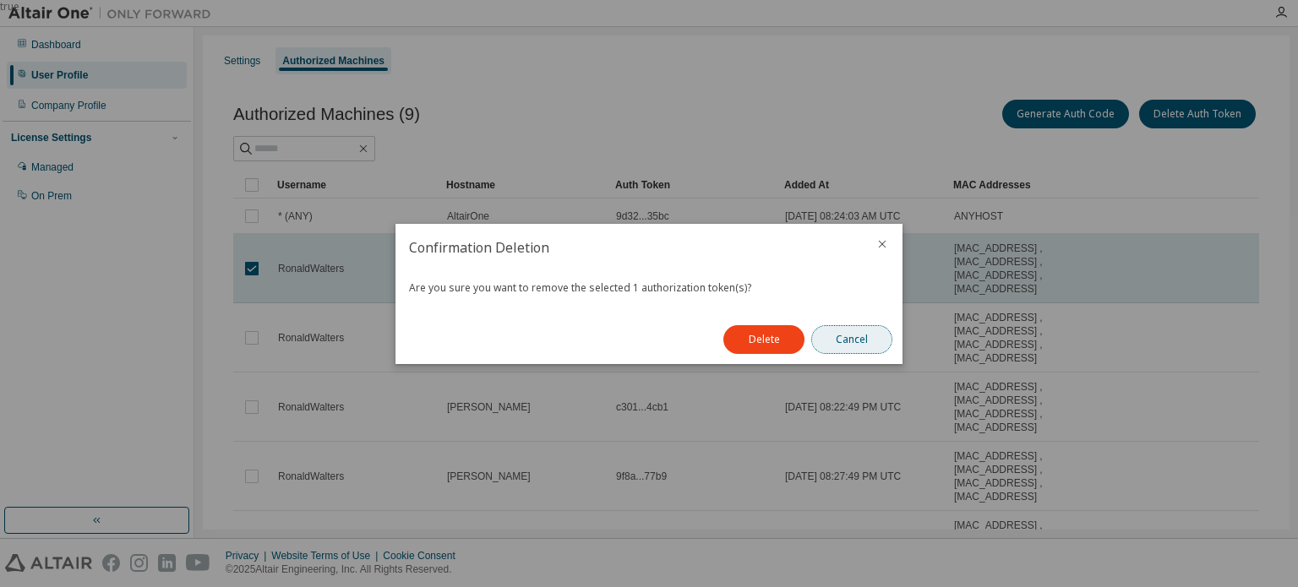
click at [851, 337] on button "Cancel" at bounding box center [851, 339] width 81 height 29
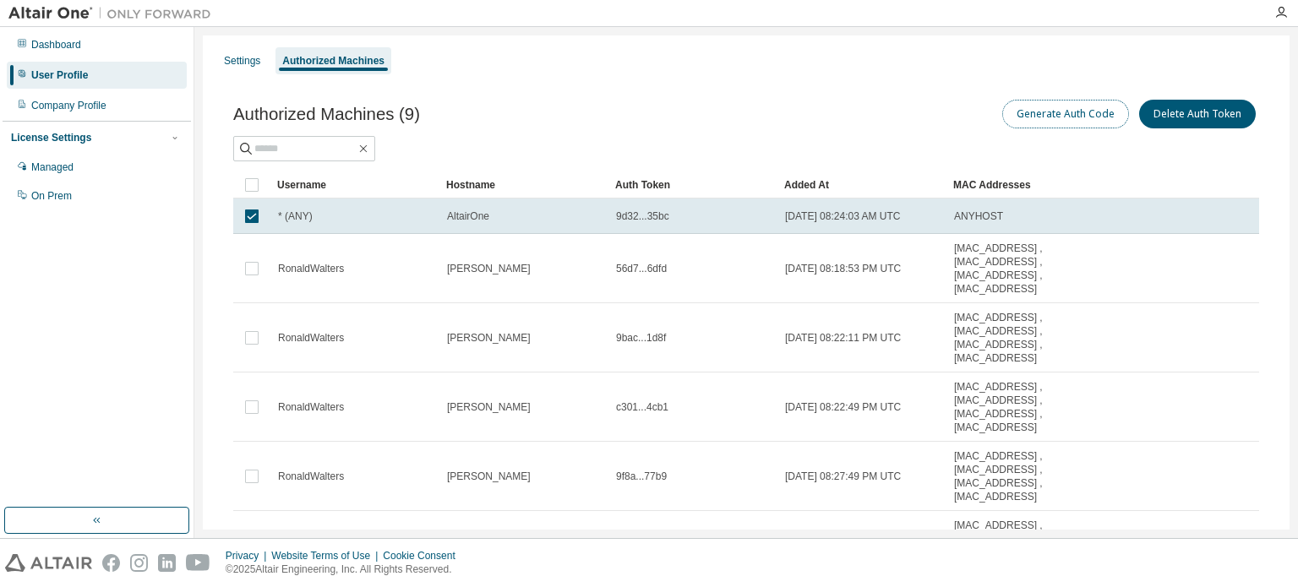
click at [1061, 113] on button "Generate Auth Code" at bounding box center [1065, 114] width 127 height 29
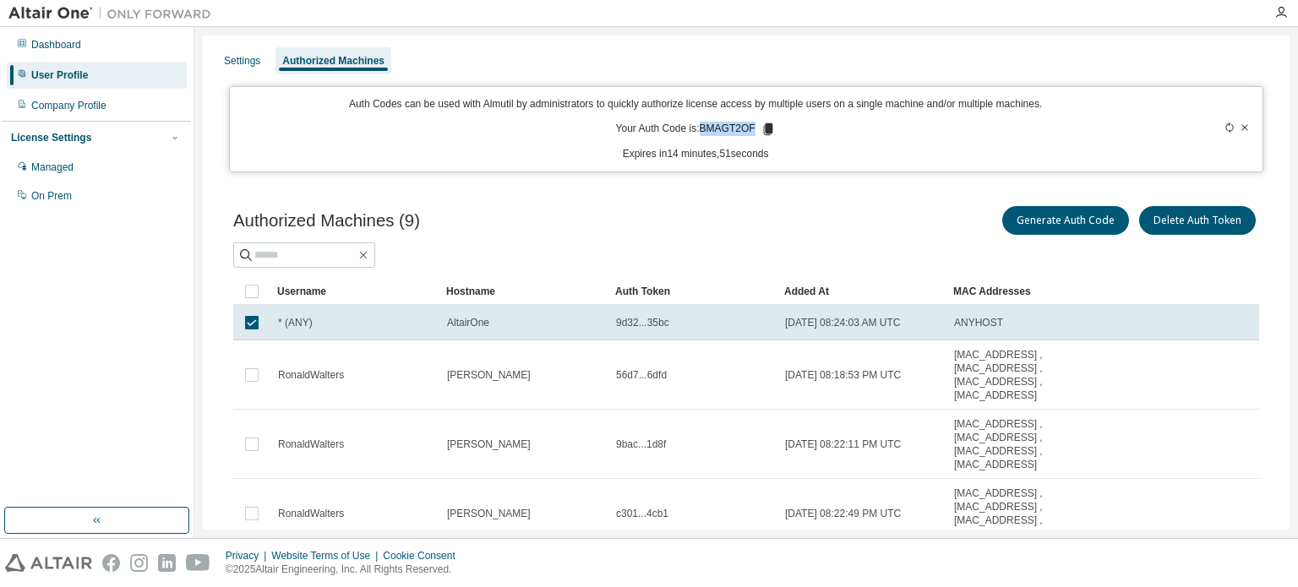
drag, startPoint x: 700, startPoint y: 130, endPoint x: 751, endPoint y: 126, distance: 51.7
click at [751, 126] on p "Your Auth Code is: BMAGT2OF" at bounding box center [696, 129] width 160 height 15
copy p "BMAGT2OF"
click at [578, 231] on div "Authorized Machines (9) Generate Auth Code Delete Auth Token" at bounding box center [746, 220] width 1026 height 35
click at [247, 61] on div "Settings" at bounding box center [242, 61] width 36 height 14
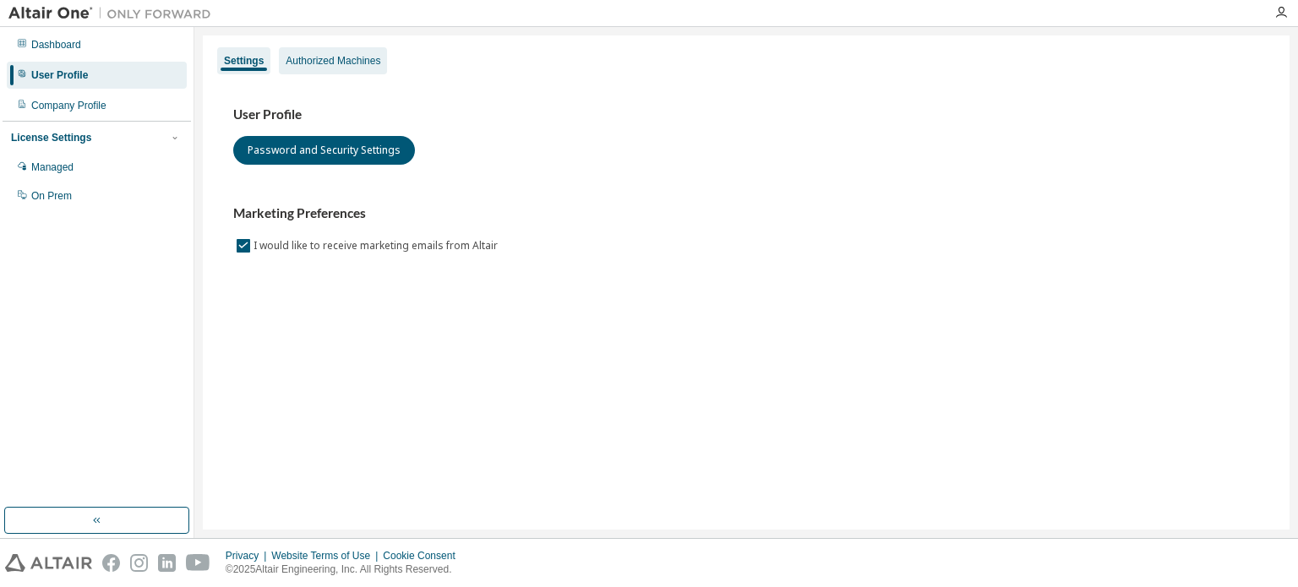
click at [341, 64] on div "Authorized Machines" at bounding box center [333, 61] width 95 height 14
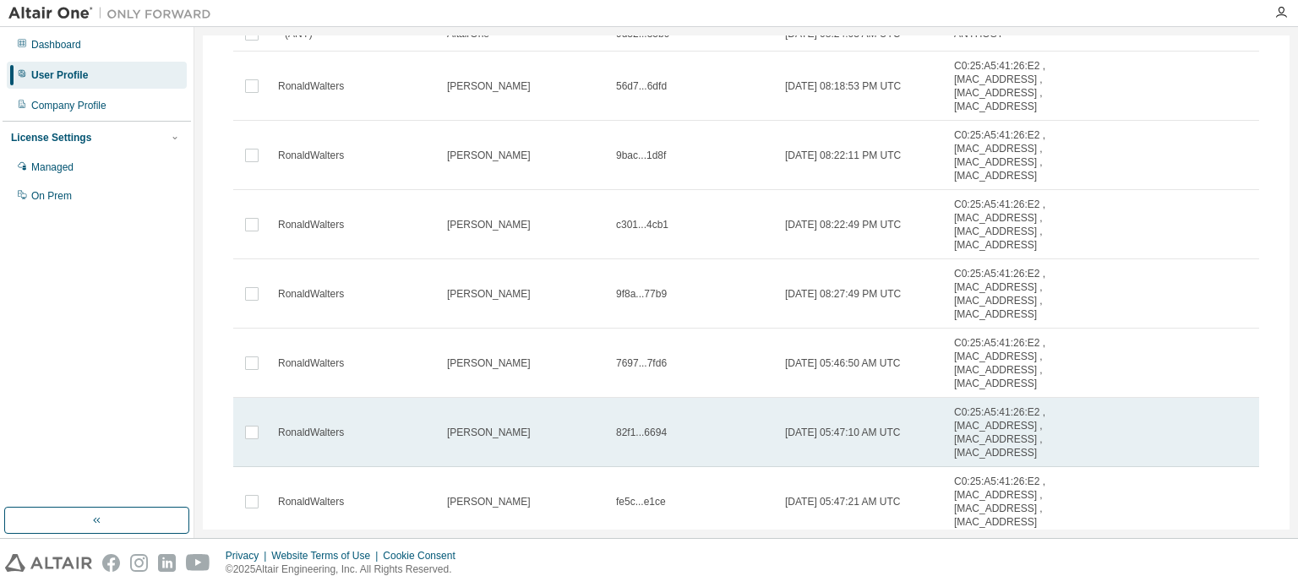
scroll to position [345, 0]
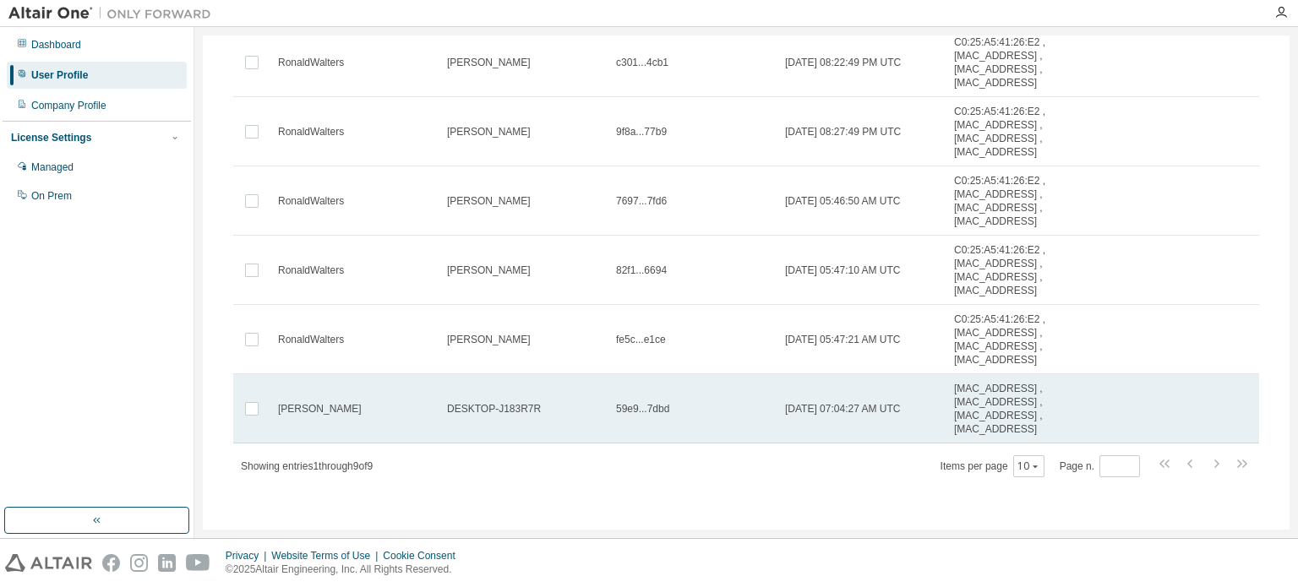
click at [556, 408] on div "DESKTOP-J183R7R" at bounding box center [524, 409] width 154 height 14
click at [346, 418] on td "ronal" at bounding box center [354, 408] width 169 height 69
click at [707, 417] on td "59e9...7dbd" at bounding box center [692, 408] width 169 height 69
drag, startPoint x: 707, startPoint y: 417, endPoint x: 613, endPoint y: 416, distance: 93.8
click at [613, 416] on td "59e9...7dbd" at bounding box center [692, 408] width 169 height 69
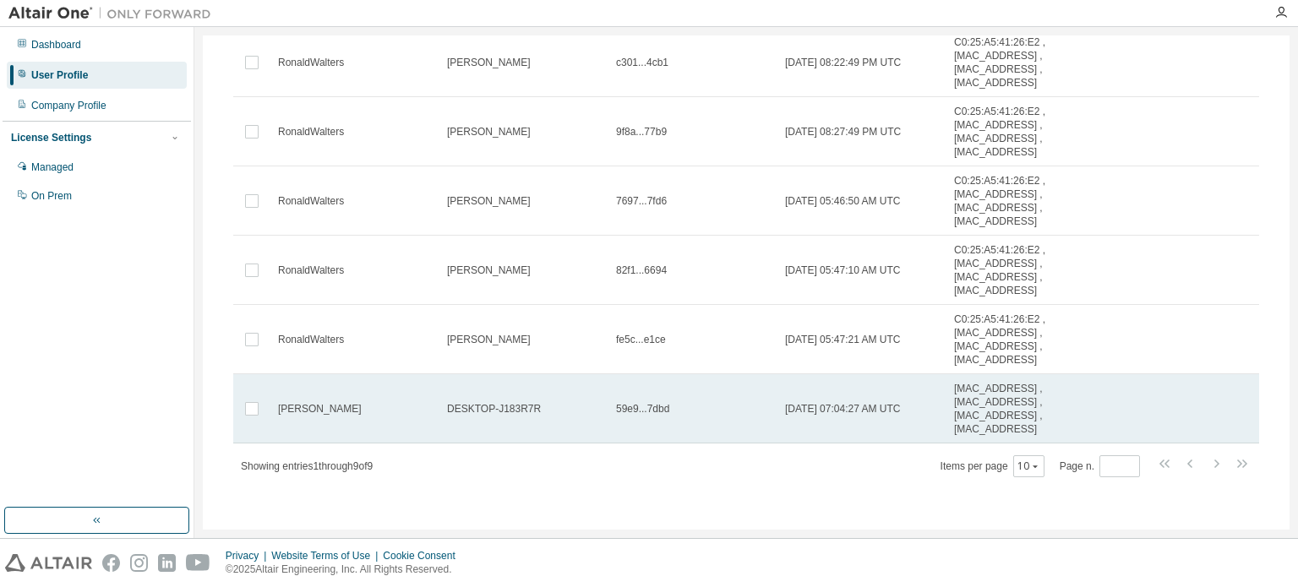
click at [403, 425] on td "ronal" at bounding box center [354, 408] width 169 height 69
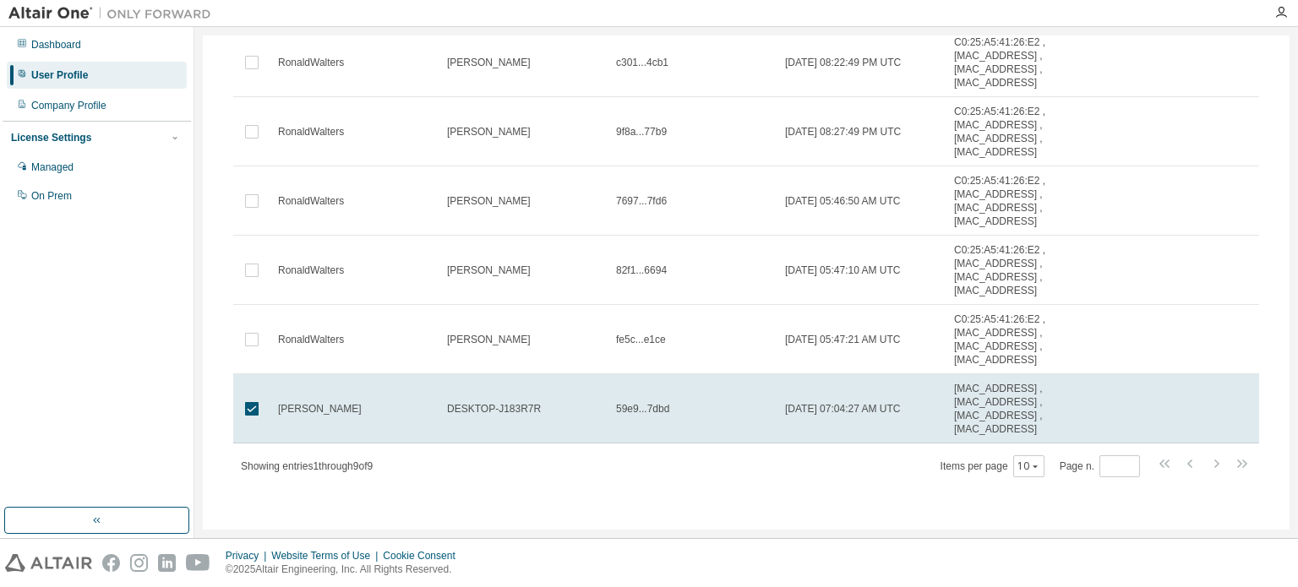
click at [517, 494] on div "Authorized Machines (9) Generate Auth Code Delete Auth Token Clear Load Save Sa…" at bounding box center [746, 126] width 1067 height 791
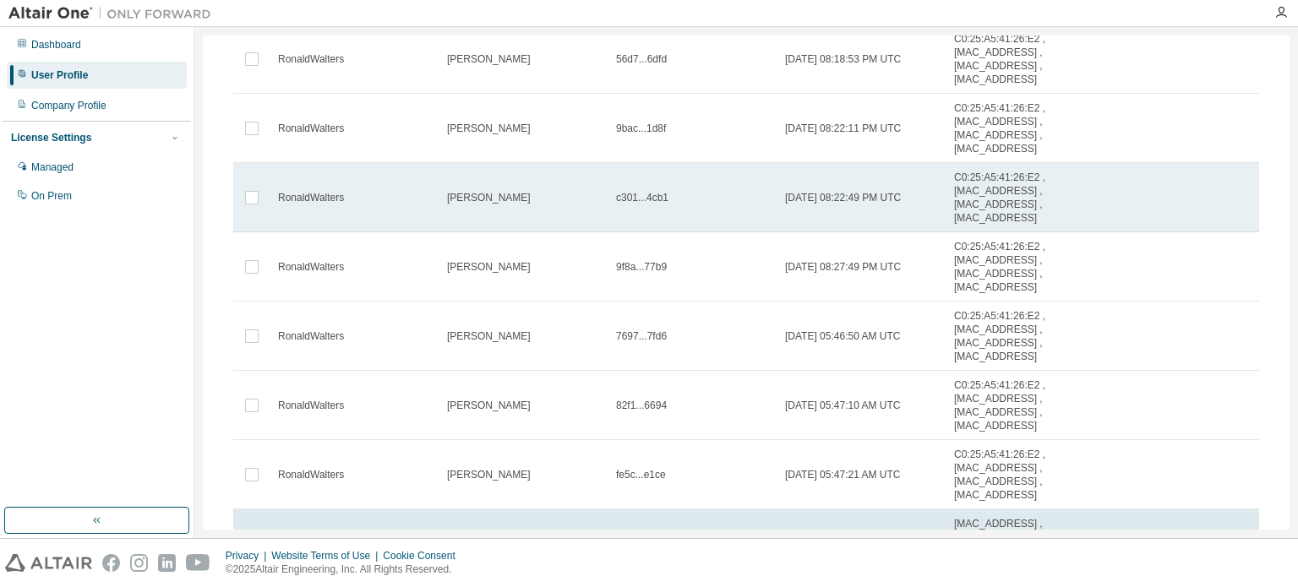
scroll to position [0, 0]
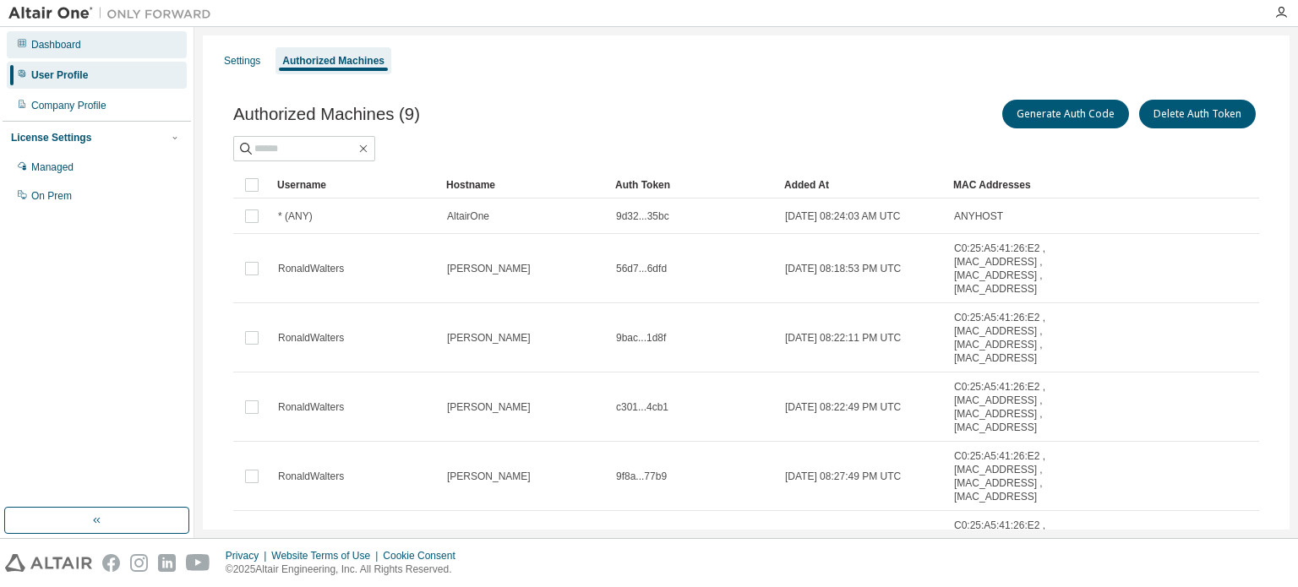
click at [97, 45] on div "Dashboard" at bounding box center [97, 44] width 180 height 27
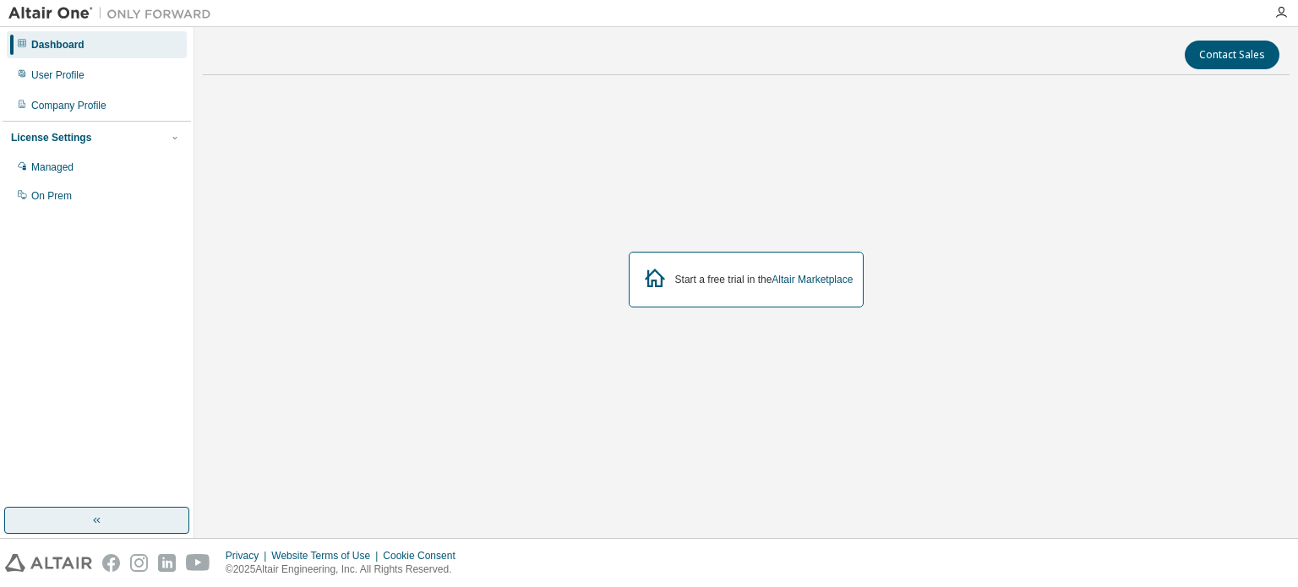
click at [117, 519] on button "button" at bounding box center [96, 520] width 185 height 27
